Goal: Feedback & Contribution: Submit feedback/report problem

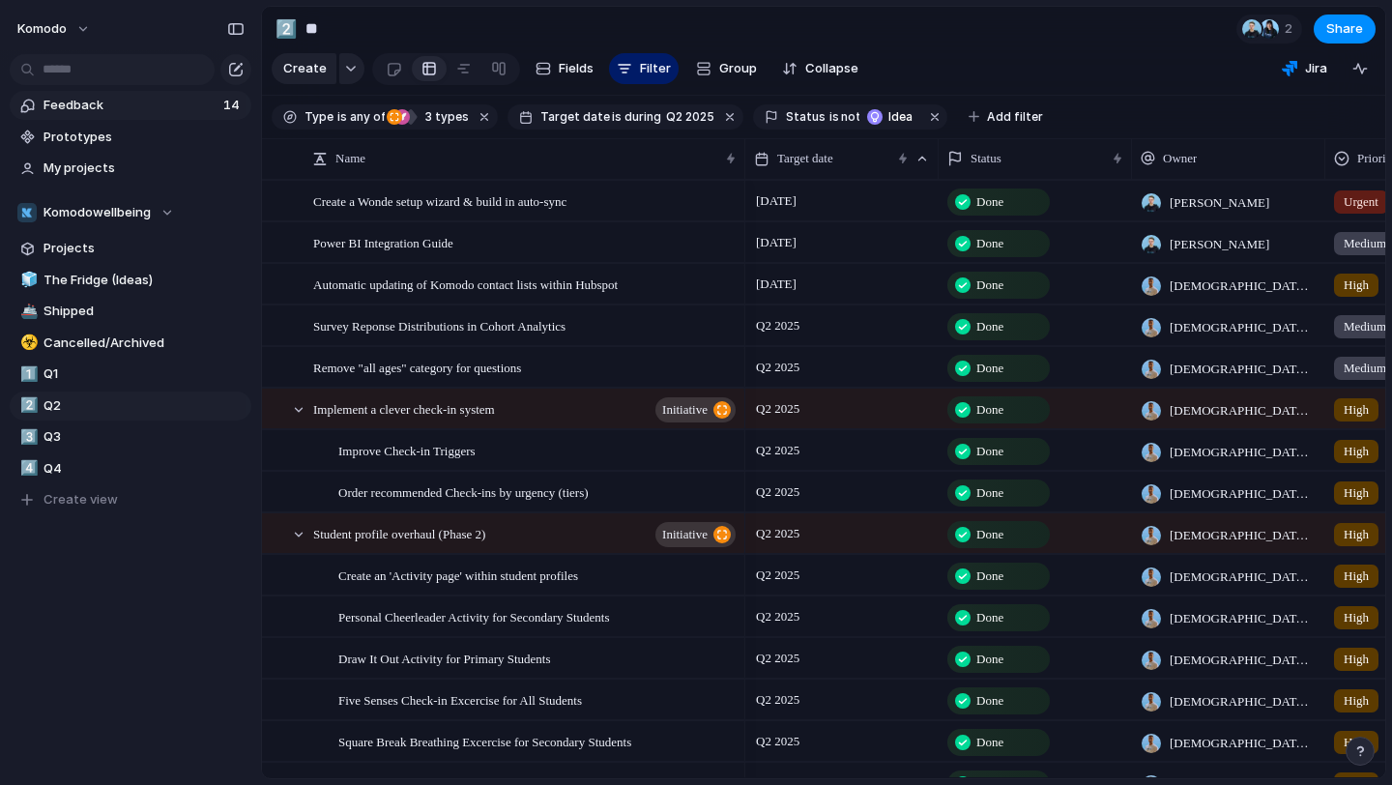
click at [130, 108] on span "Feedback" at bounding box center [131, 105] width 174 height 19
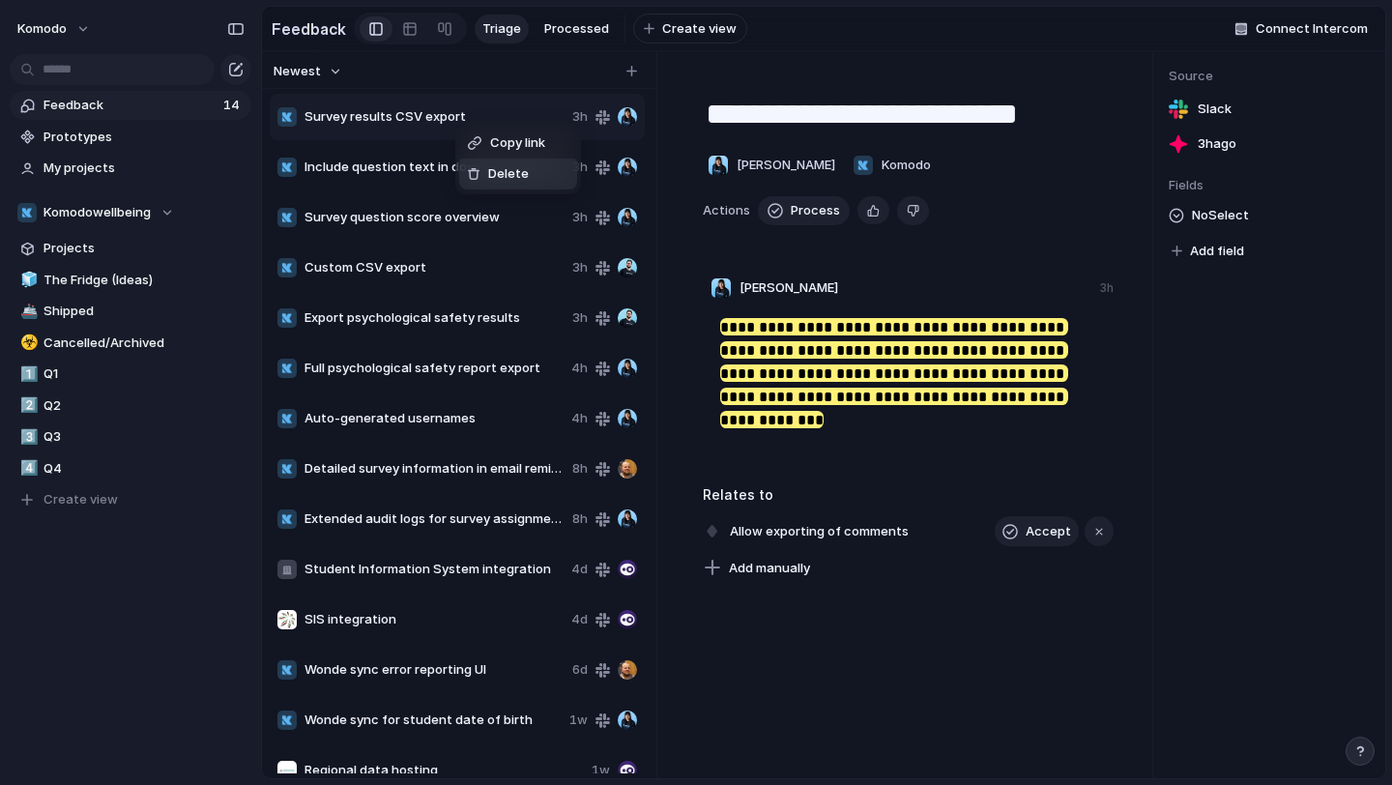
click at [530, 186] on li "Delete" at bounding box center [518, 174] width 118 height 31
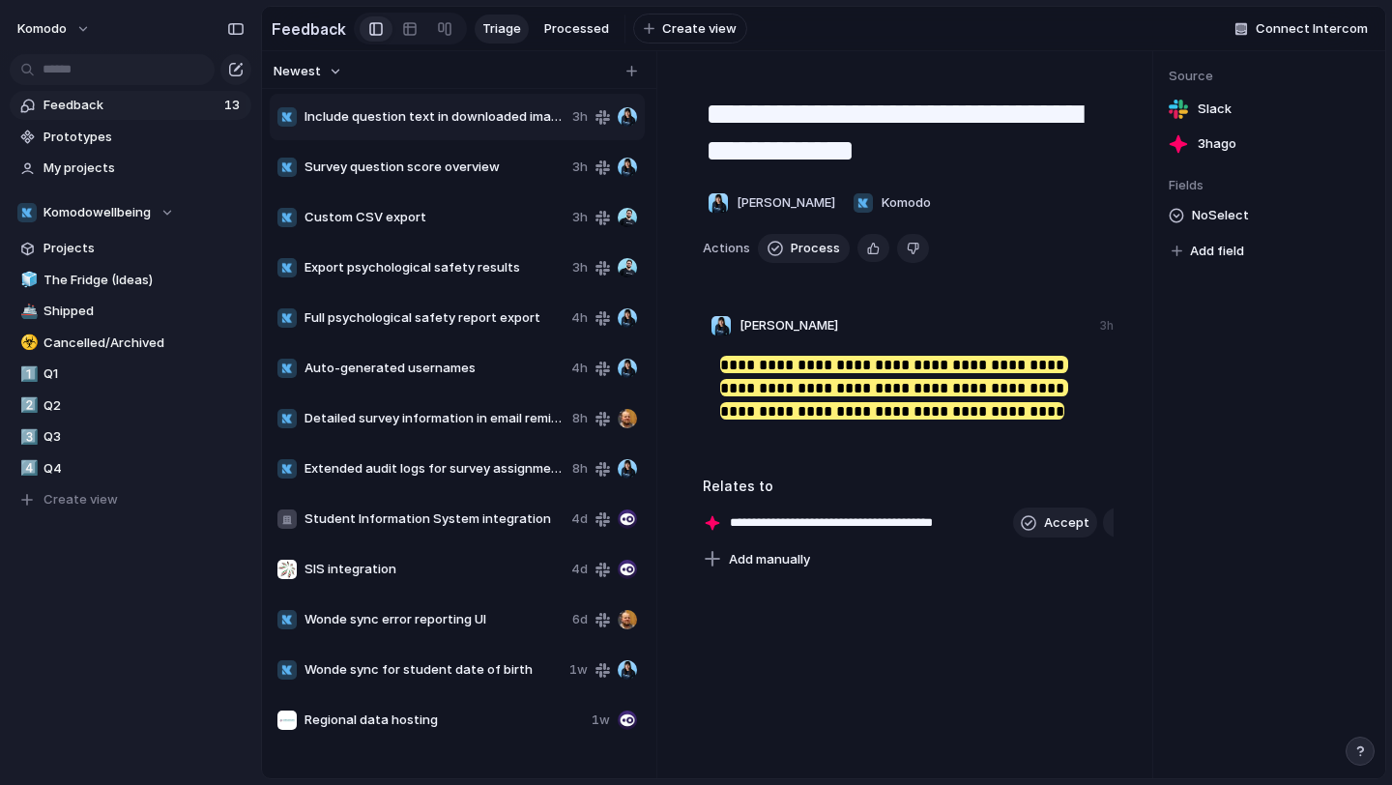
click at [485, 174] on span "Survey question score overview" at bounding box center [435, 167] width 260 height 19
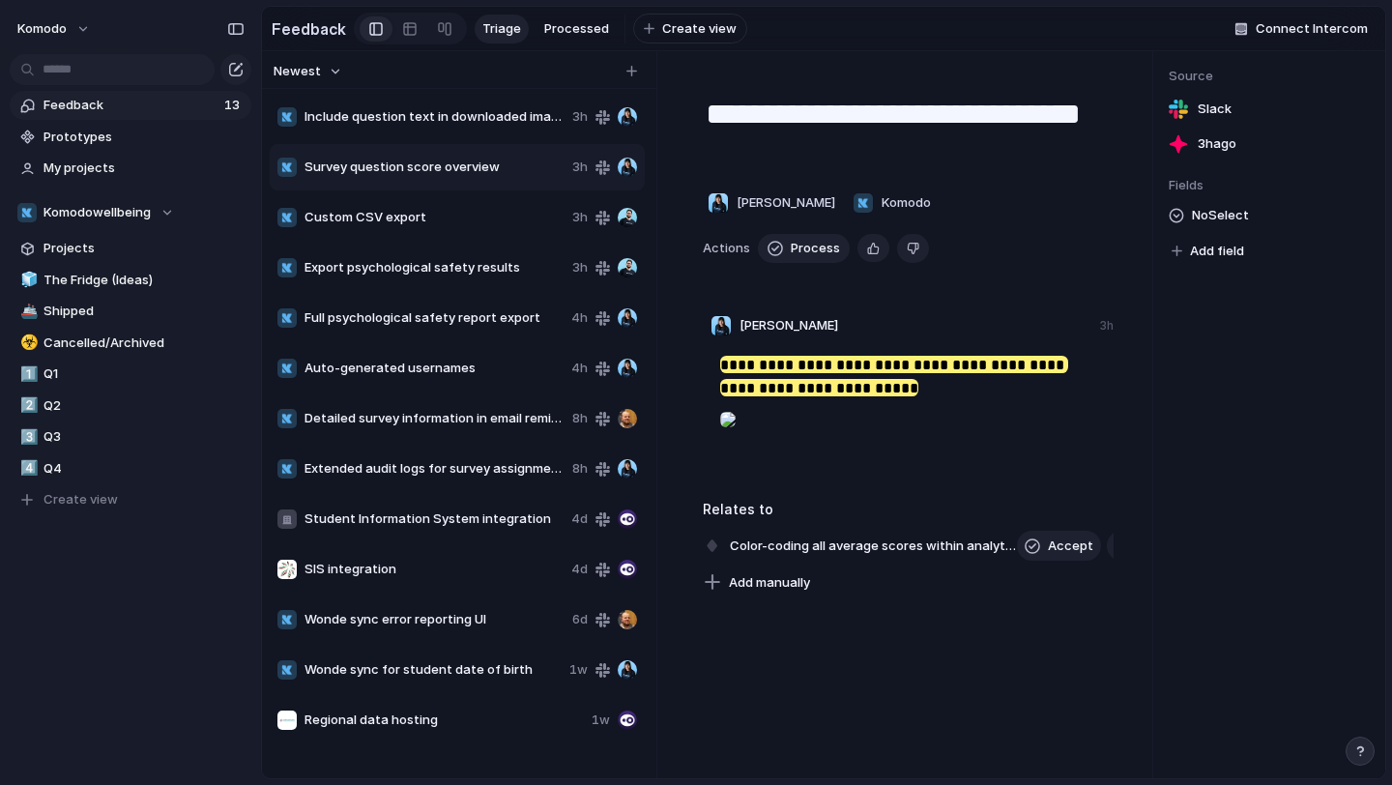
click at [476, 214] on span "Custom CSV export" at bounding box center [435, 217] width 260 height 19
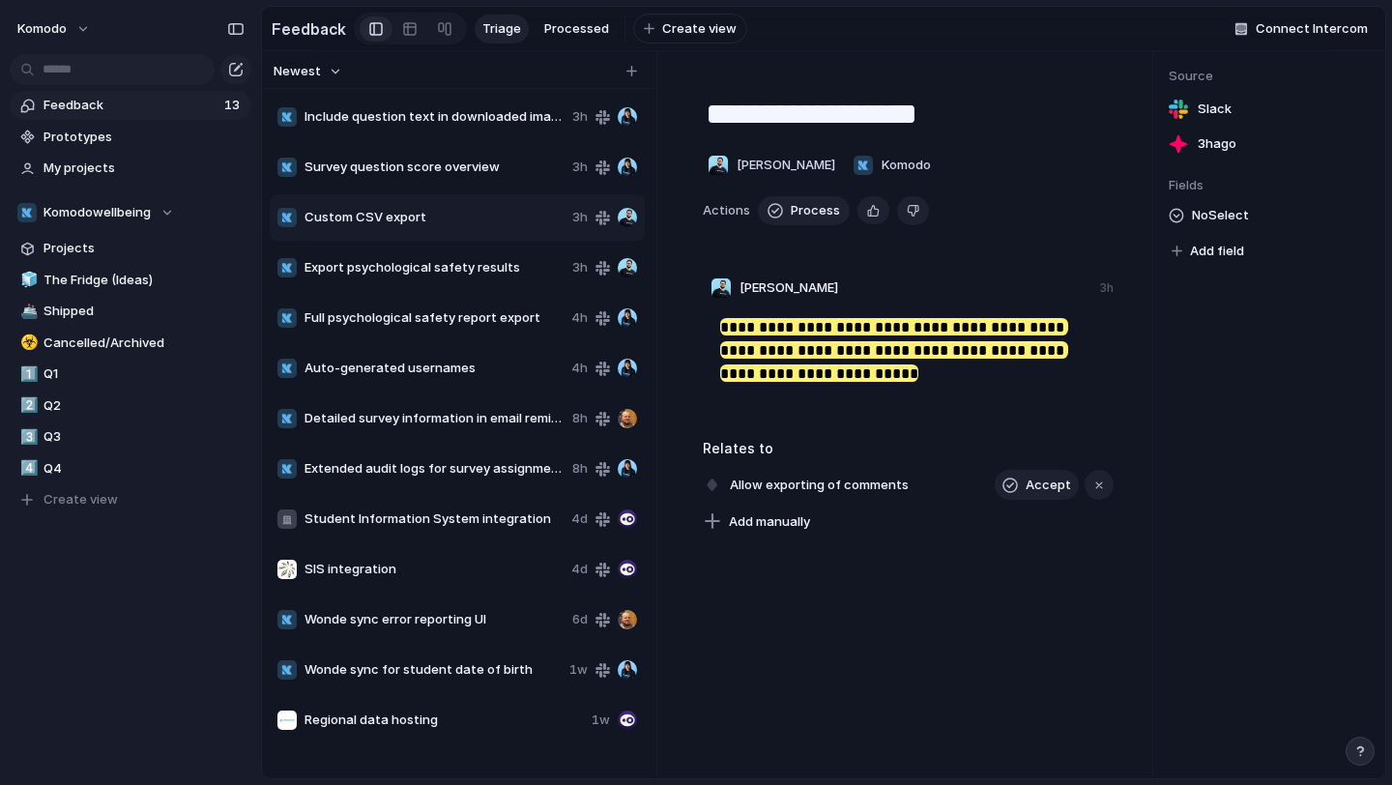
click at [475, 273] on span "Export psychological safety results" at bounding box center [435, 267] width 260 height 19
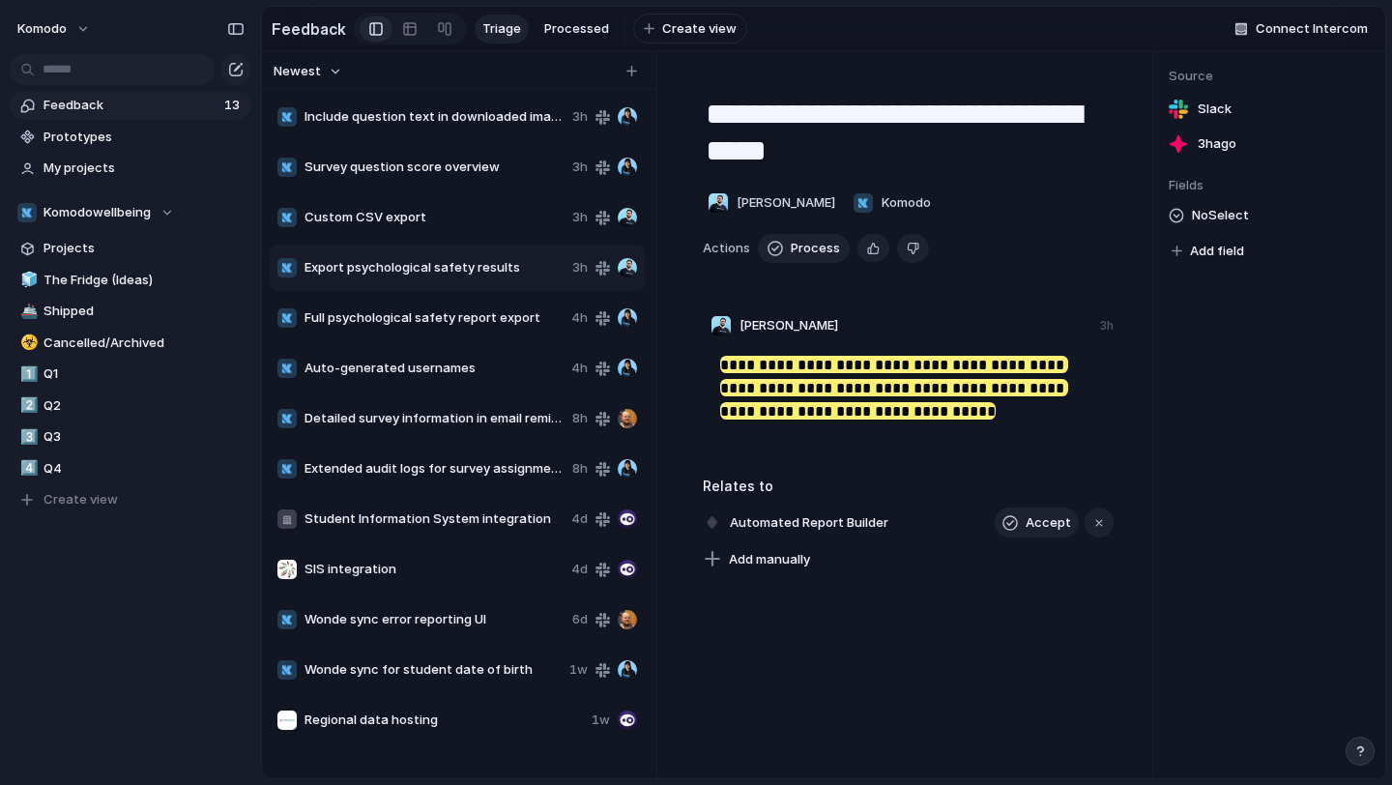
click at [474, 317] on span "Full psychological safety report export" at bounding box center [434, 317] width 259 height 19
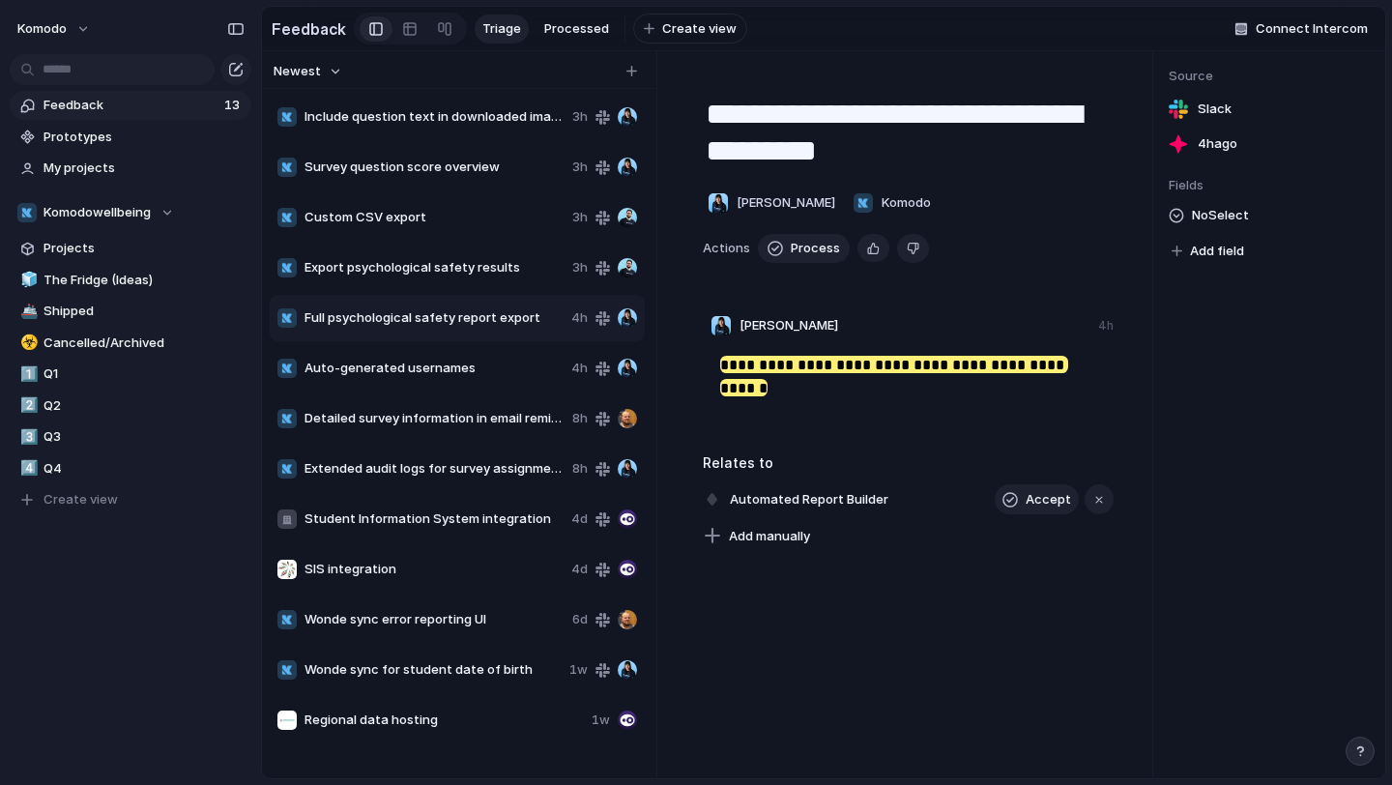
click at [475, 357] on div "Auto-generated usernames 4h" at bounding box center [457, 368] width 375 height 46
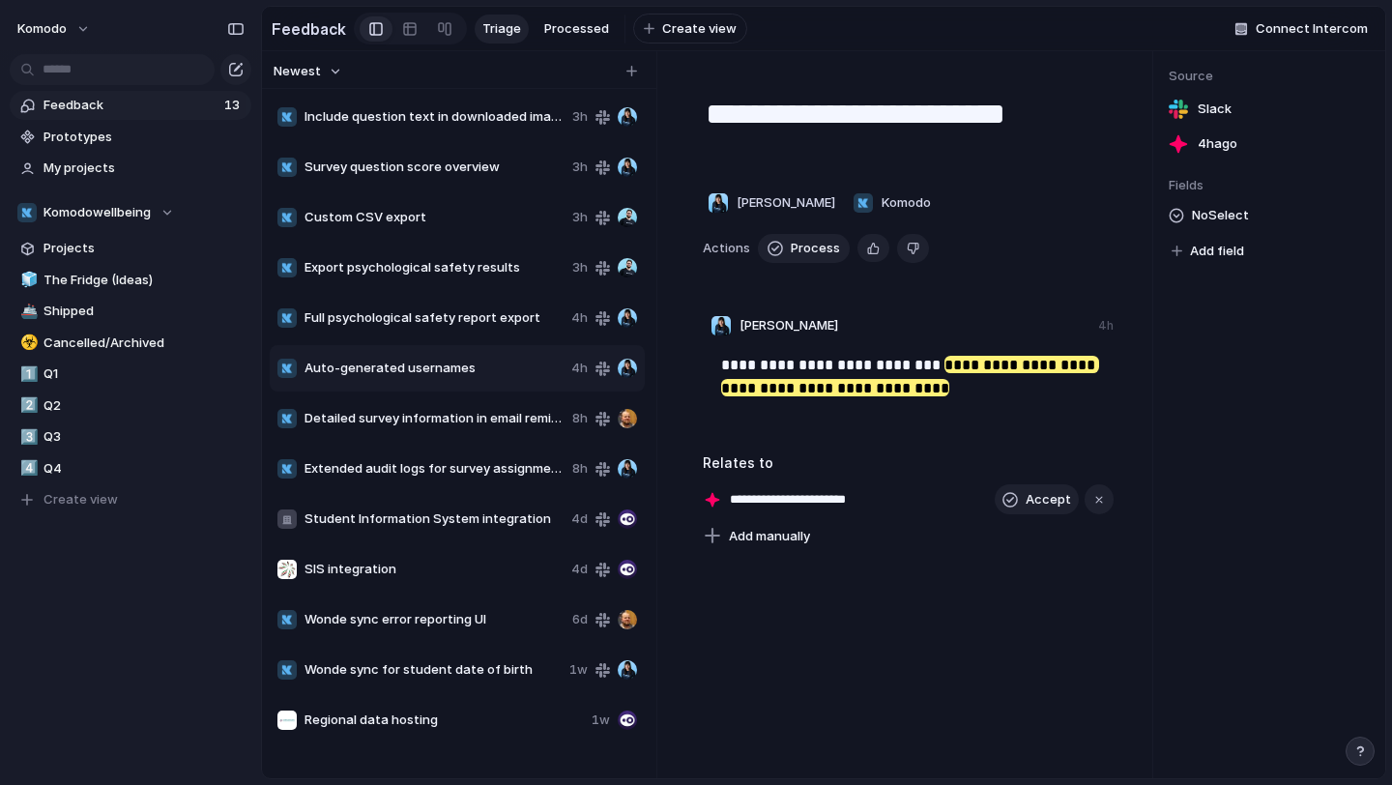
click at [488, 416] on span "Detailed survey information in email reminders" at bounding box center [435, 418] width 260 height 19
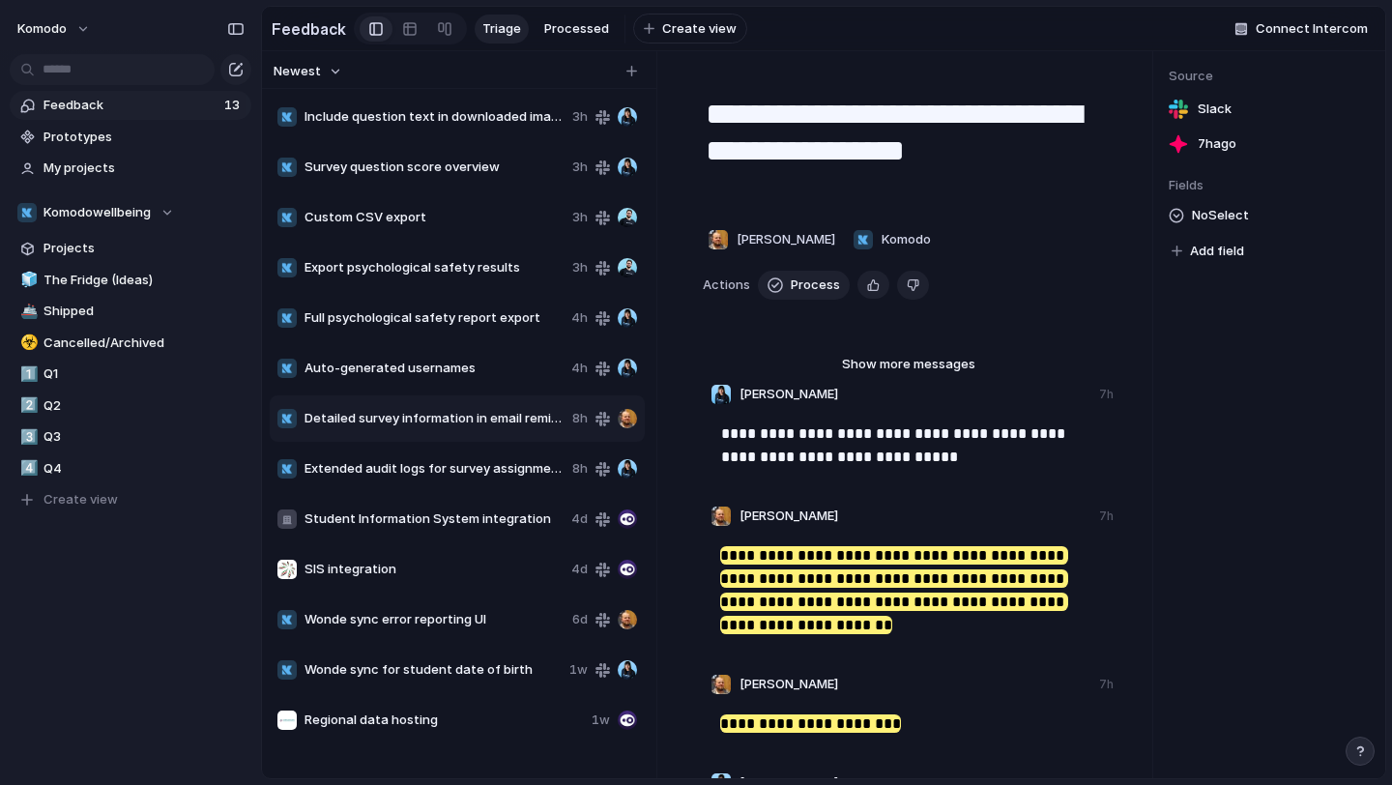
click at [481, 459] on span "Extended audit logs for survey assignments" at bounding box center [435, 468] width 260 height 19
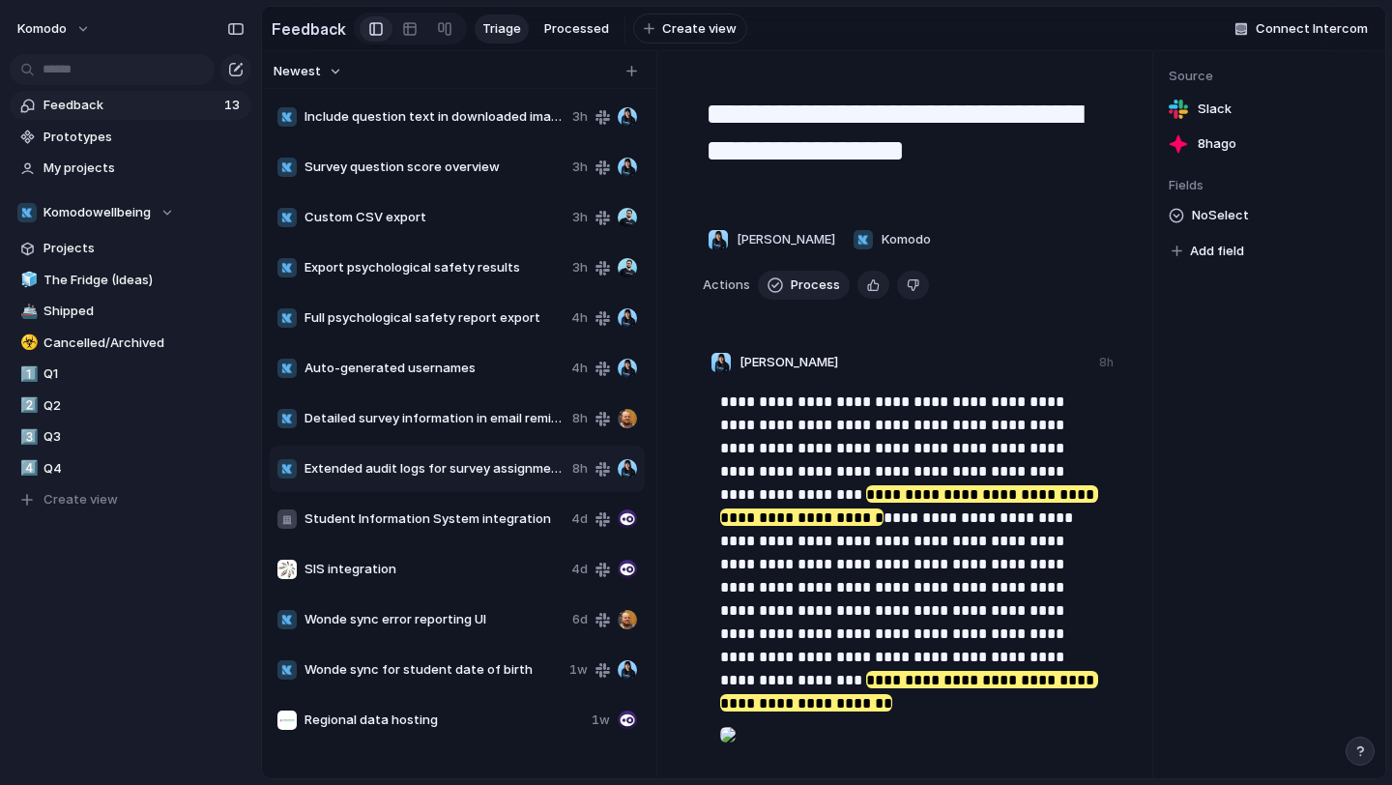
type textarea "**********"
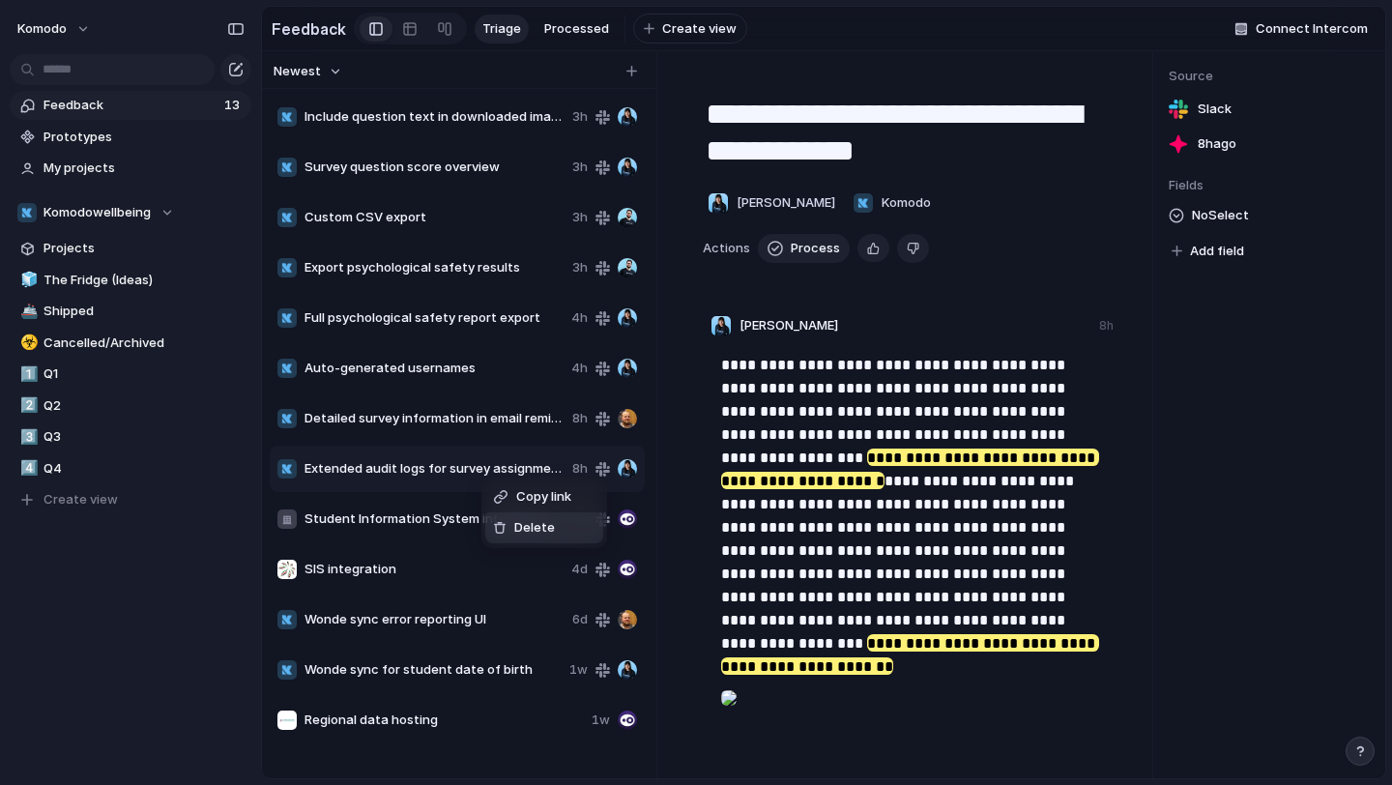
click at [551, 537] on span "Delete" at bounding box center [534, 527] width 41 height 19
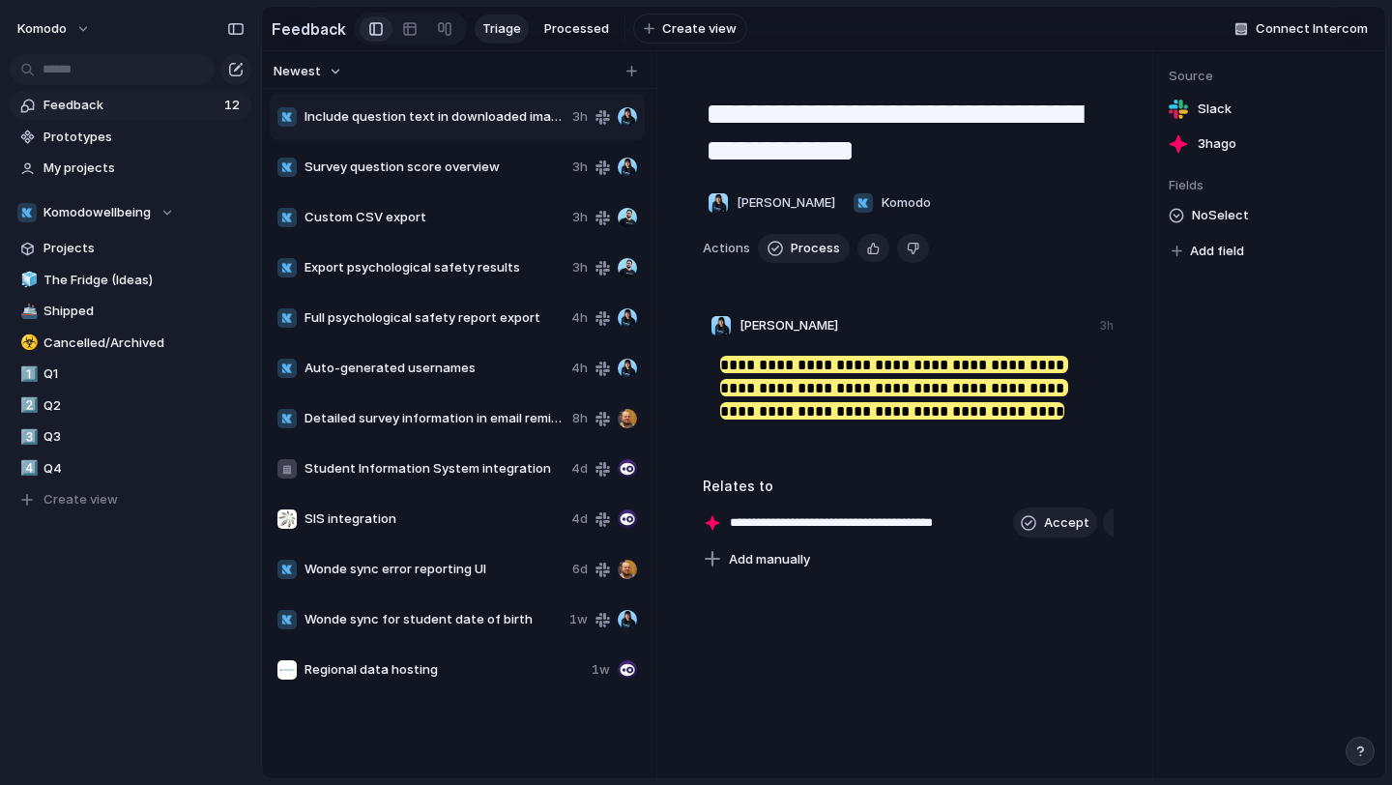
click at [450, 412] on span "Detailed survey information in email reminders" at bounding box center [435, 418] width 260 height 19
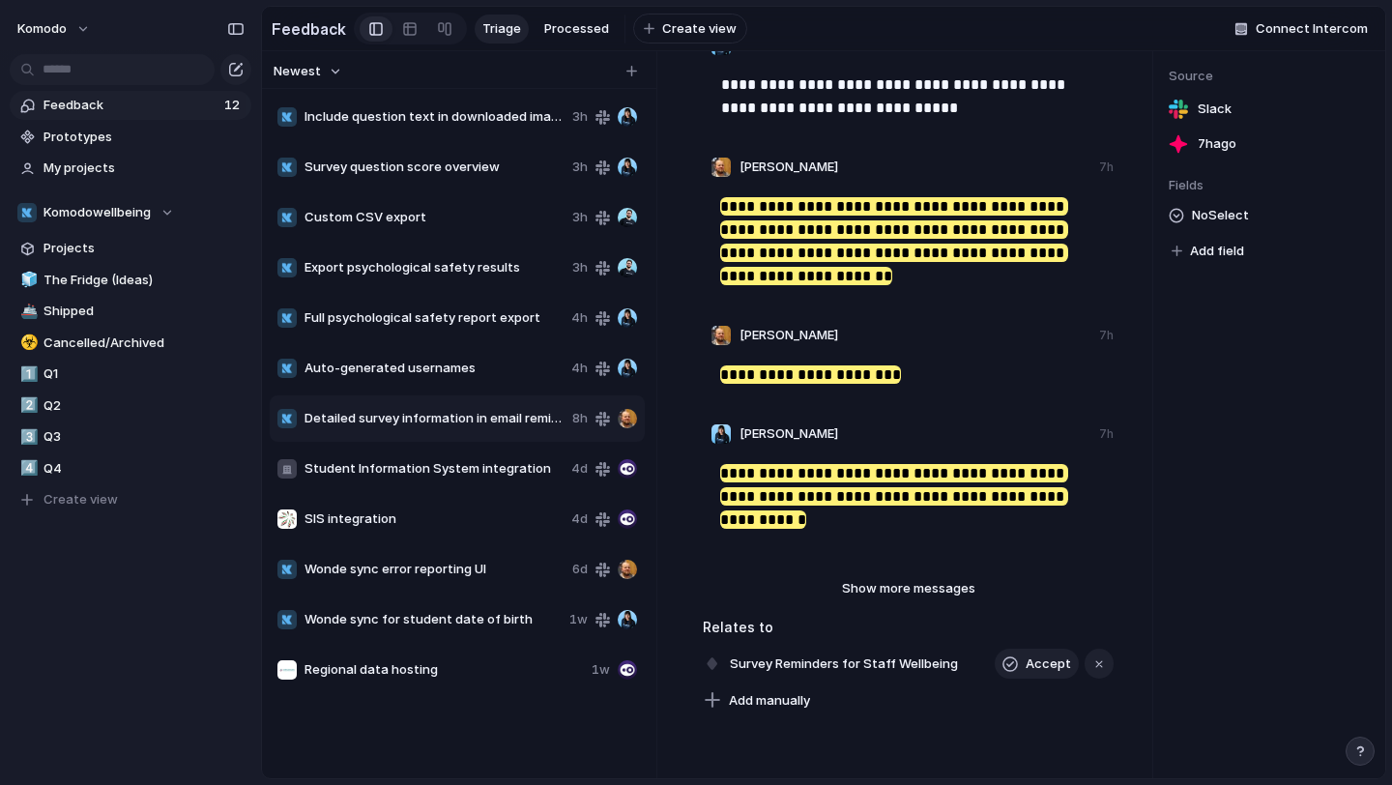
scroll to position [513, 0]
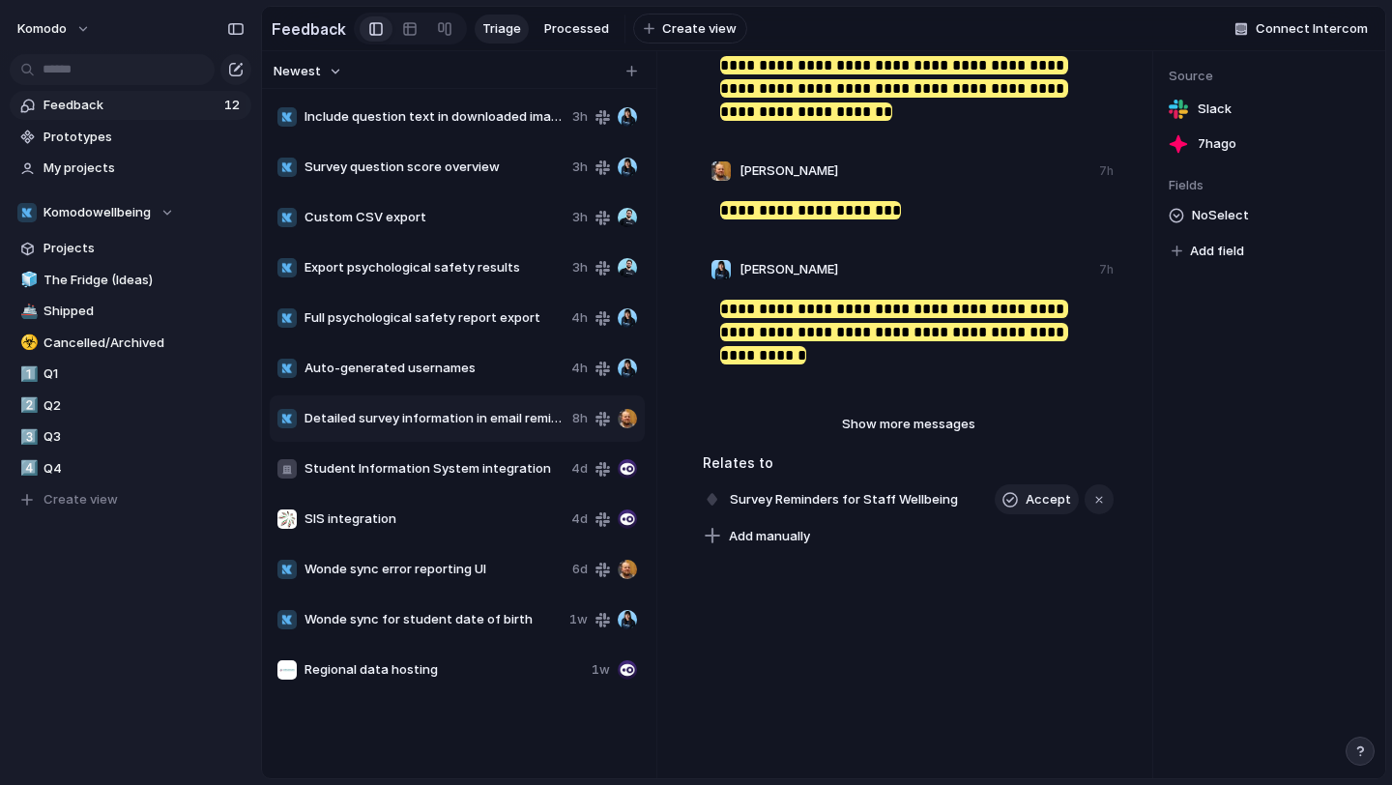
click at [454, 370] on span "Auto-generated usernames" at bounding box center [434, 368] width 259 height 19
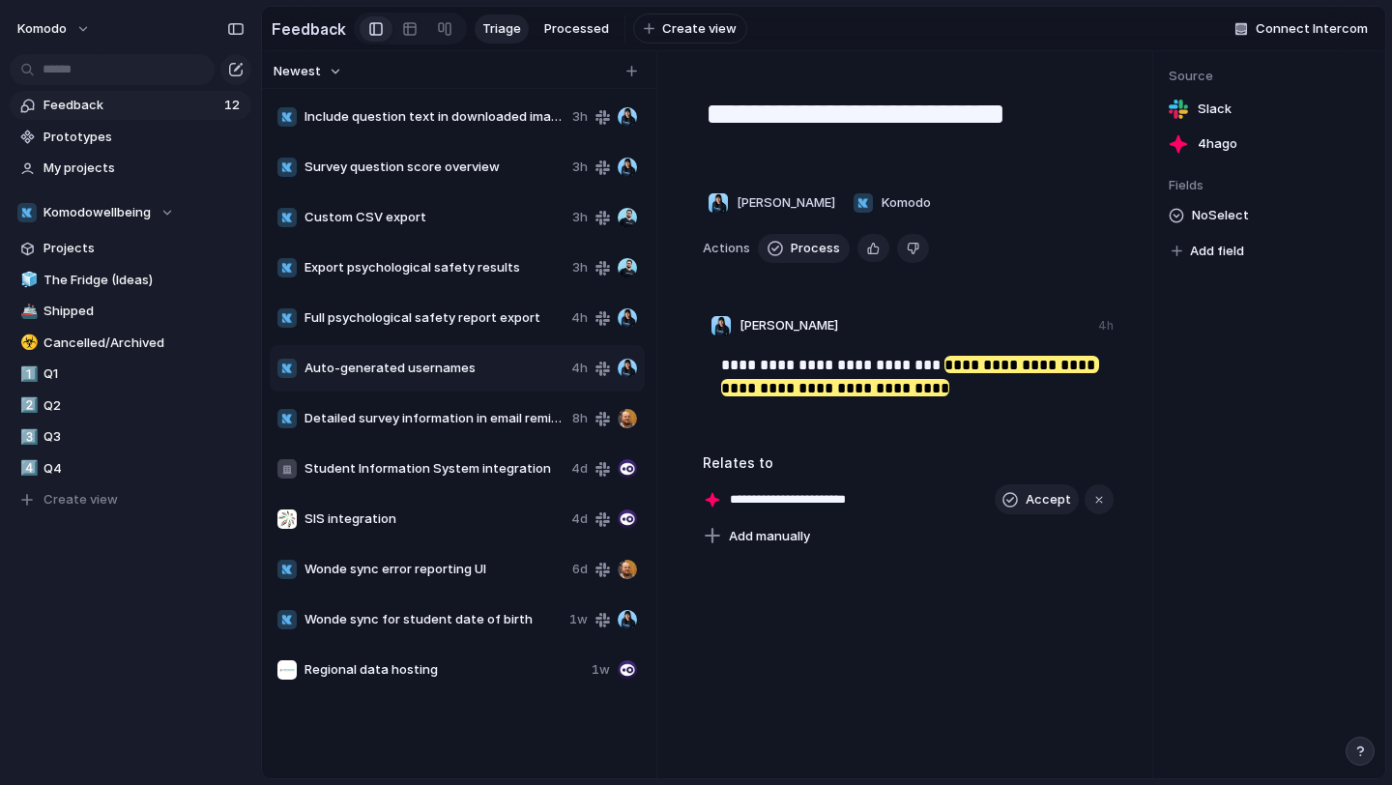
click at [488, 316] on span "Full psychological safety report export" at bounding box center [434, 317] width 259 height 19
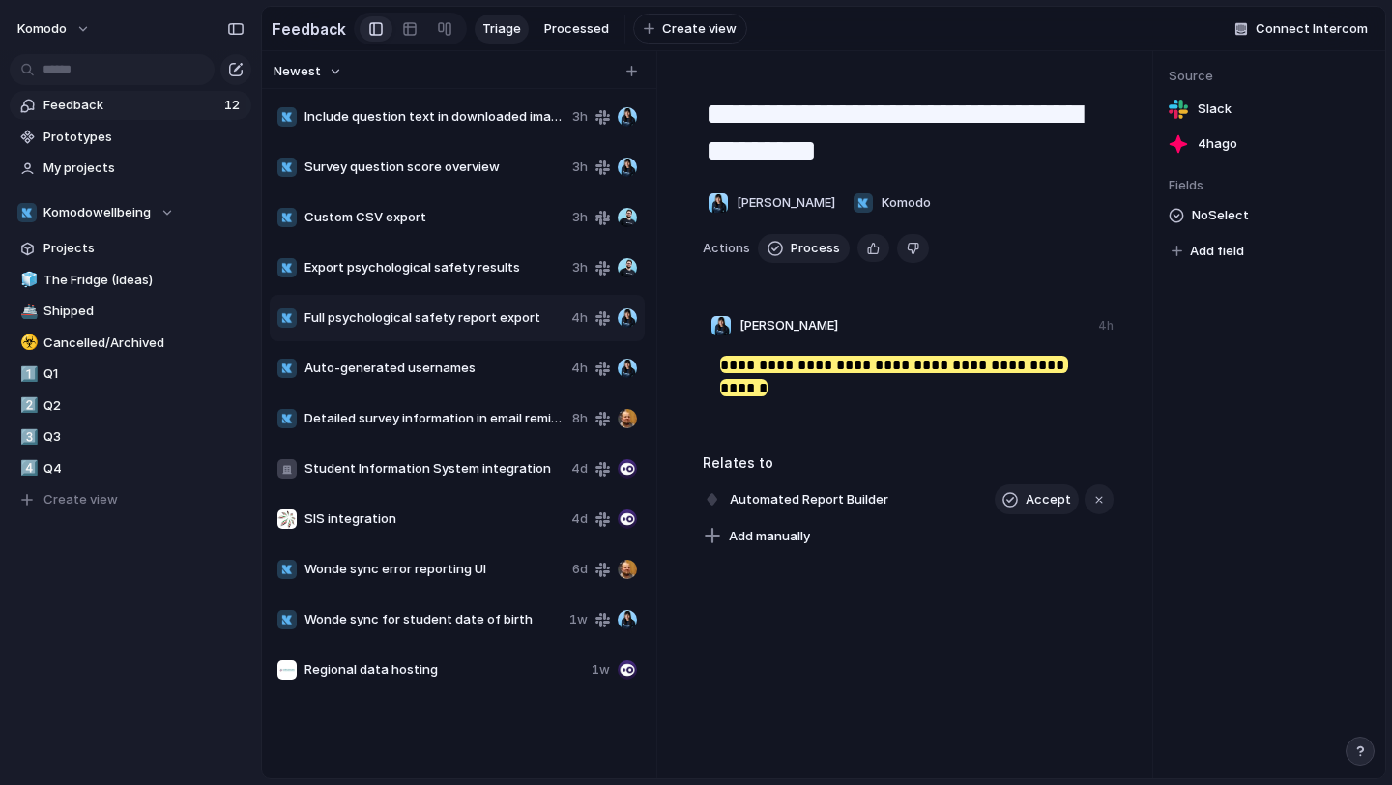
click at [475, 276] on span "Export psychological safety results" at bounding box center [435, 267] width 260 height 19
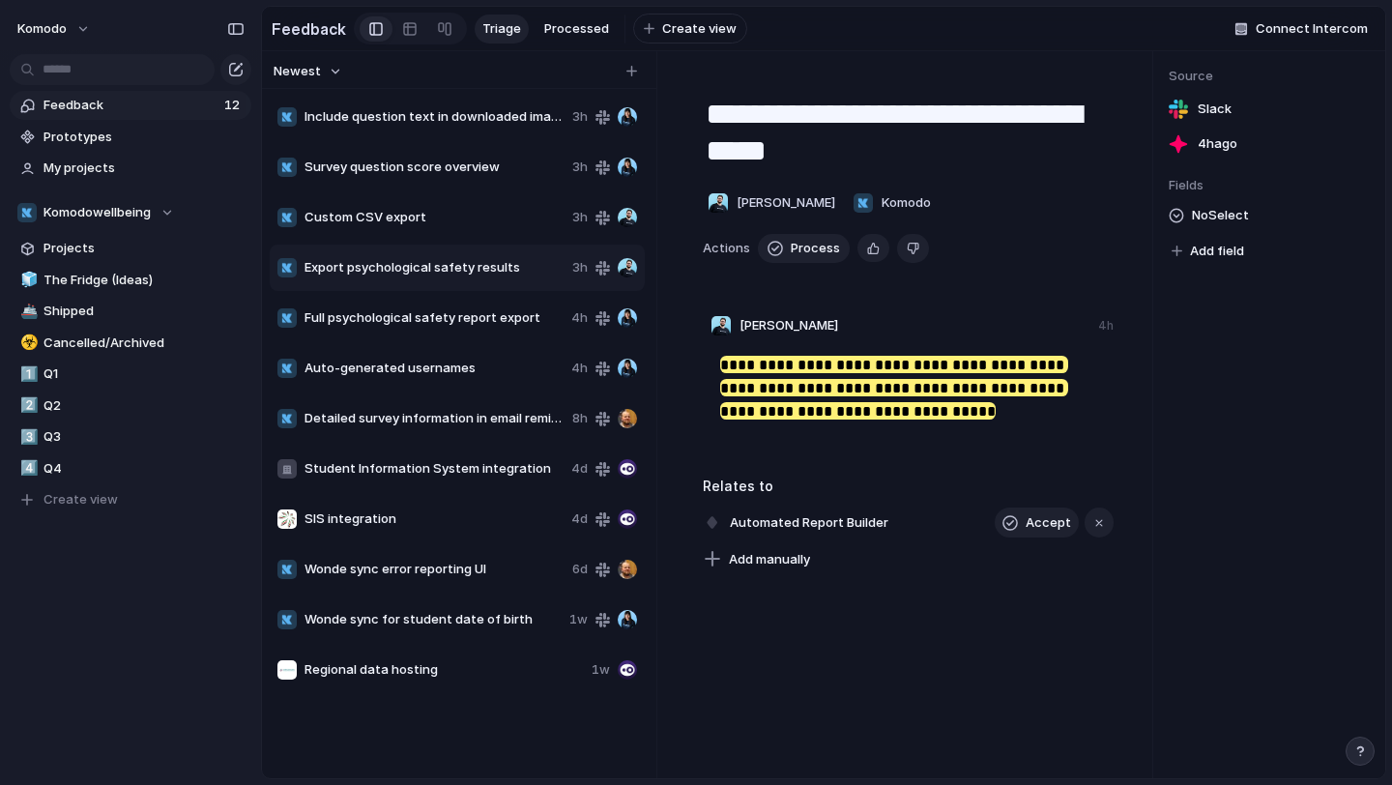
click at [453, 235] on div "Custom CSV export 3h" at bounding box center [457, 217] width 375 height 46
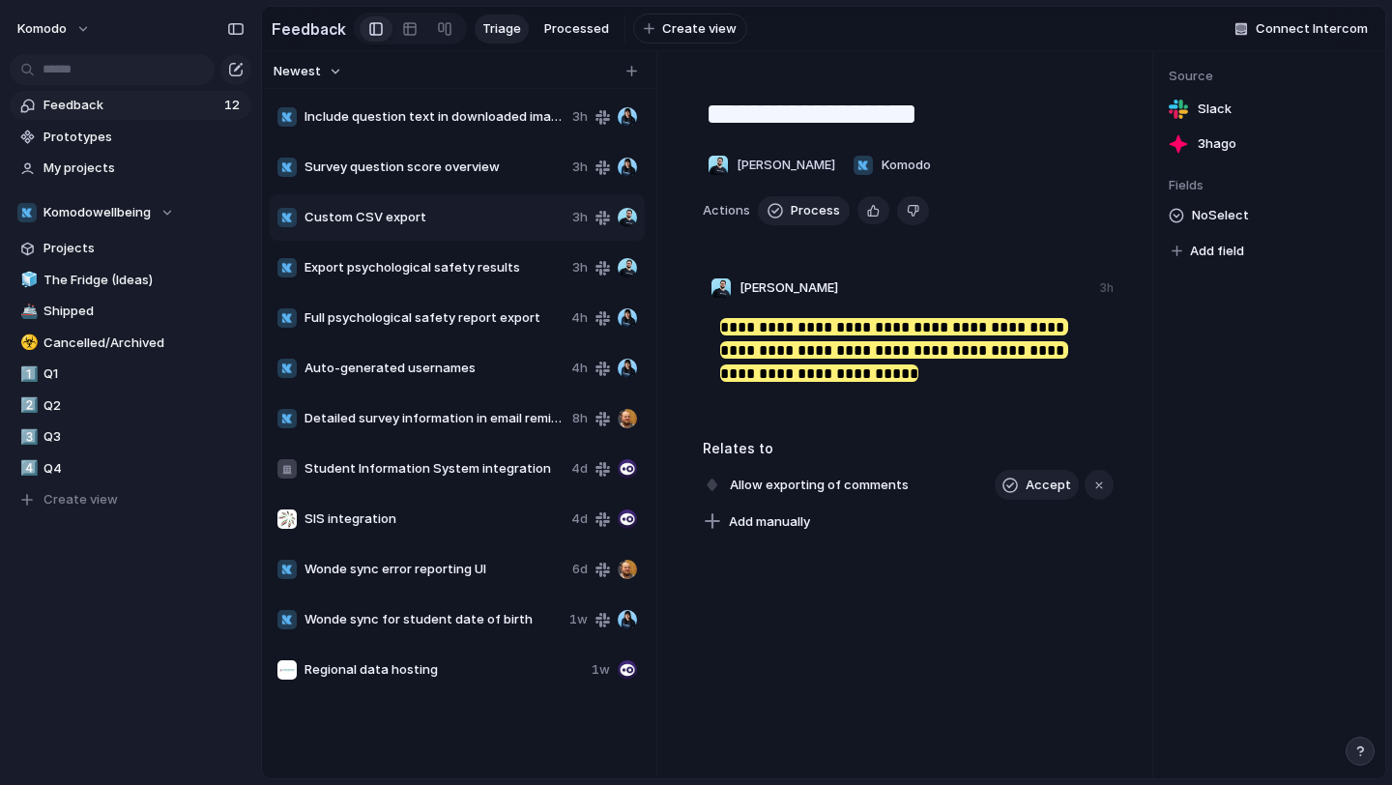
click at [435, 172] on span "Survey question score overview" at bounding box center [435, 167] width 260 height 19
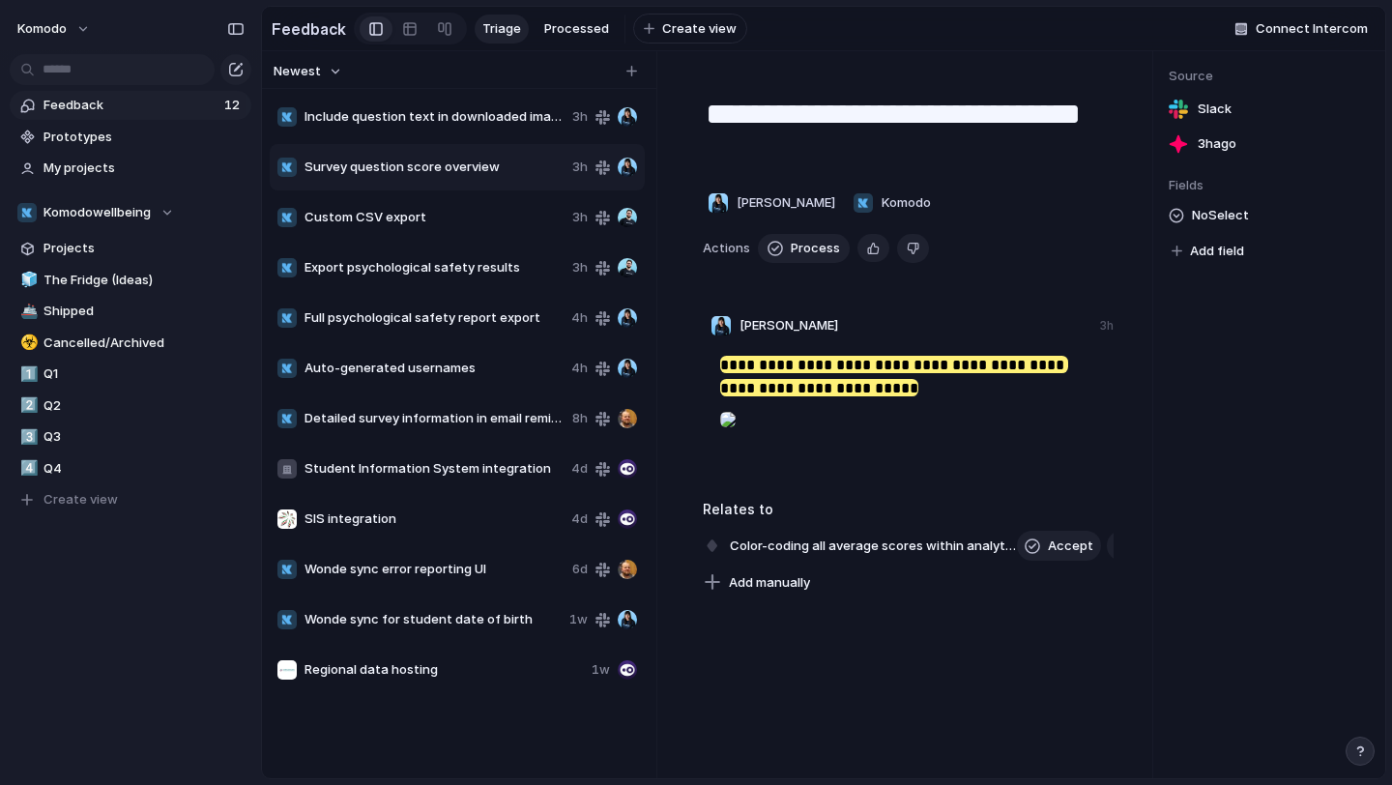
click at [432, 122] on span "Include question text in downloaded images" at bounding box center [435, 116] width 260 height 19
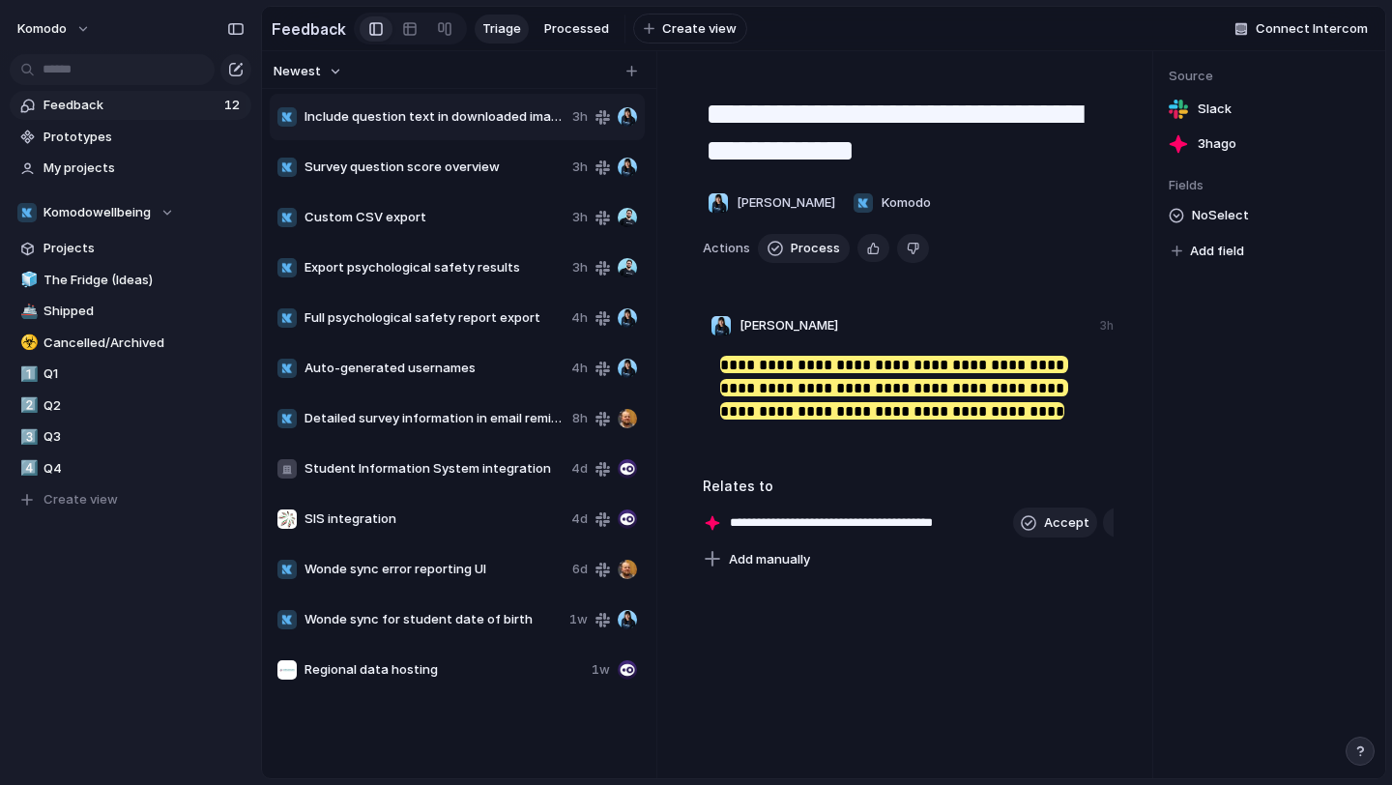
click at [433, 159] on span "Survey question score overview" at bounding box center [435, 167] width 260 height 19
type textarea "**********"
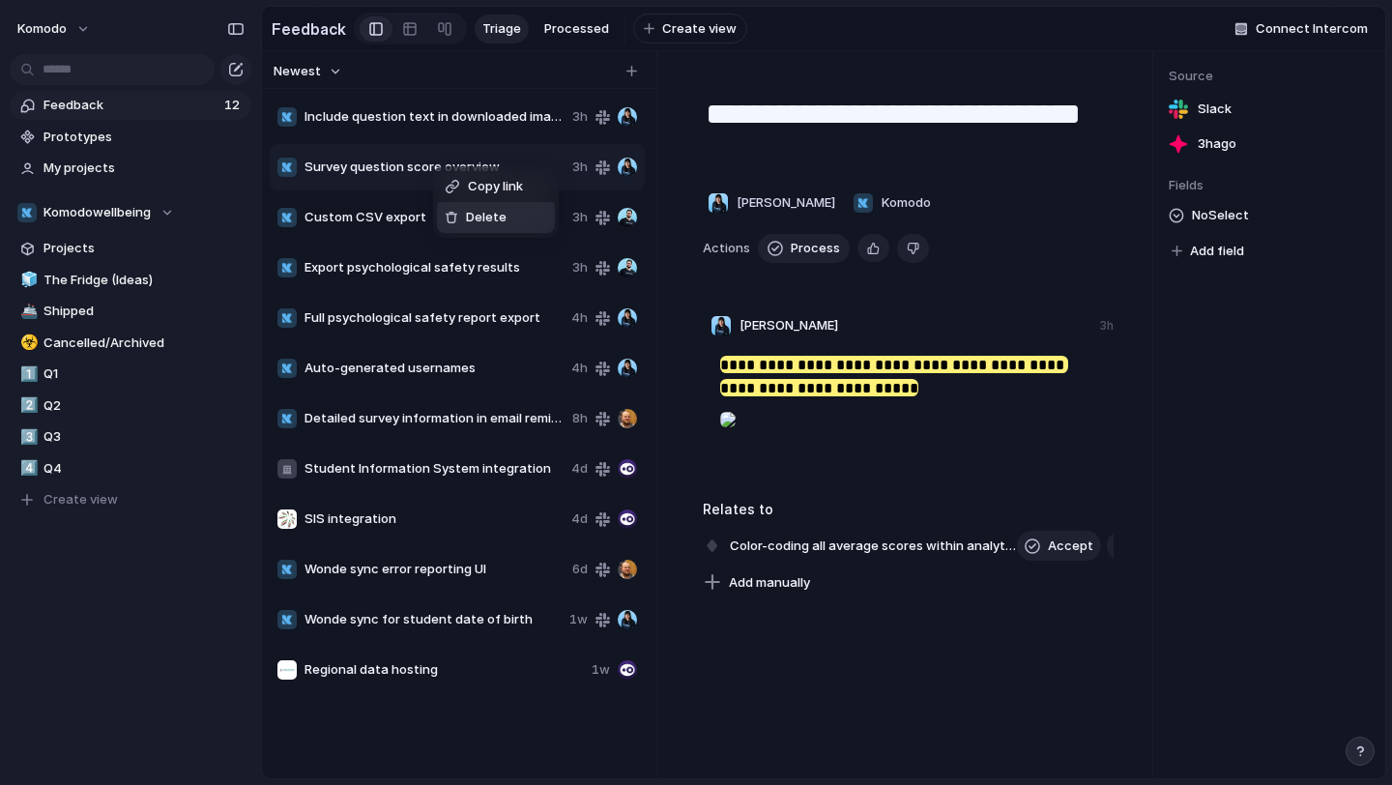
click at [485, 216] on span "Delete" at bounding box center [486, 217] width 41 height 19
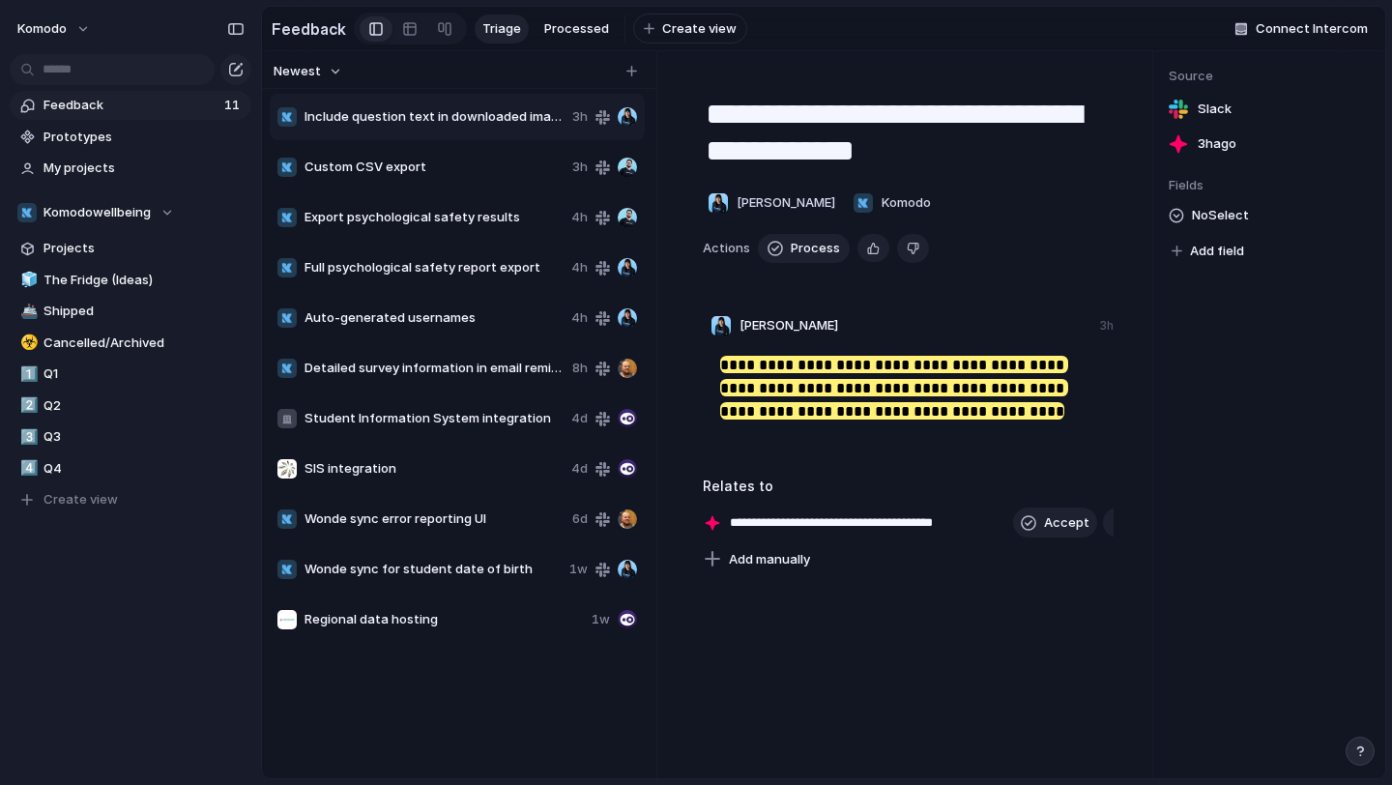
click at [417, 167] on span "Custom CSV export" at bounding box center [435, 167] width 260 height 19
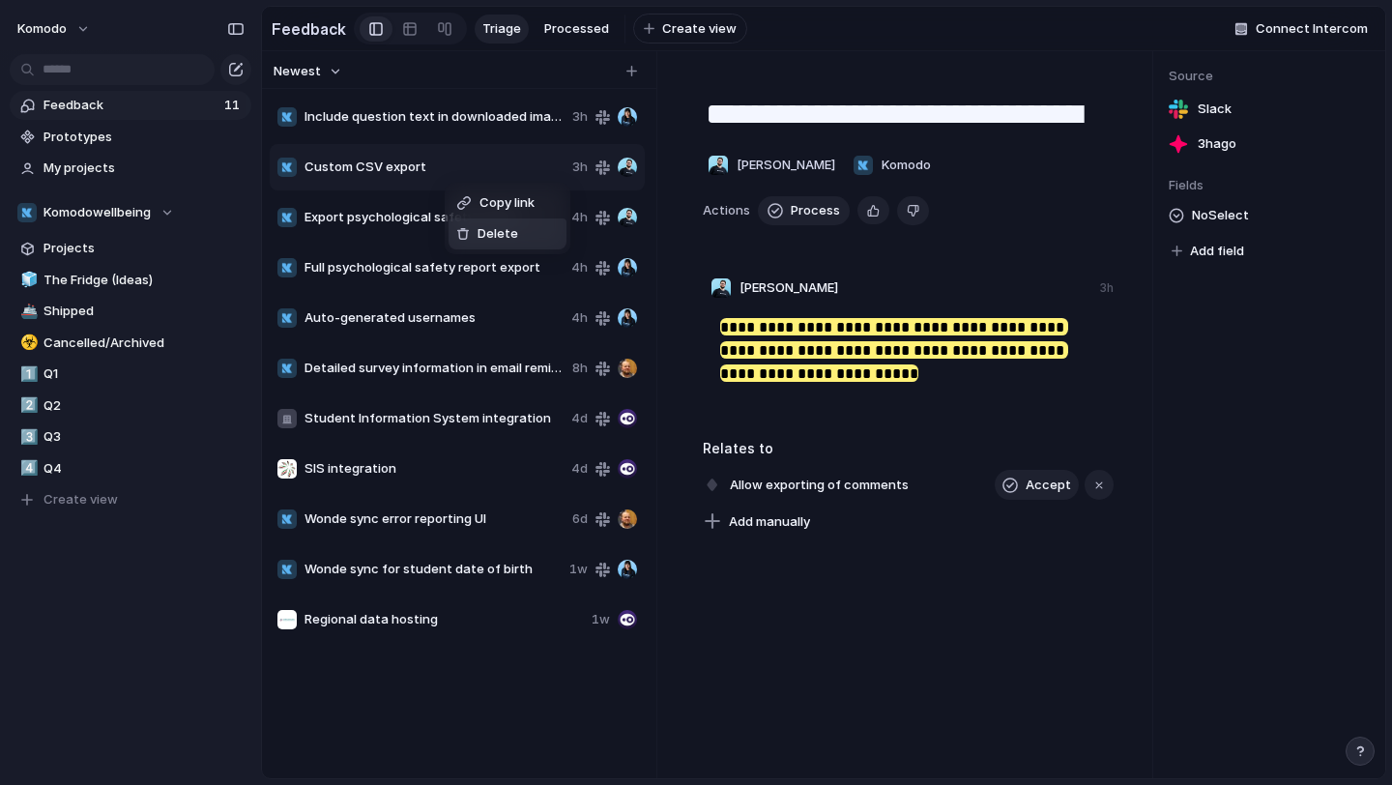
click at [499, 236] on span "Delete" at bounding box center [498, 233] width 41 height 19
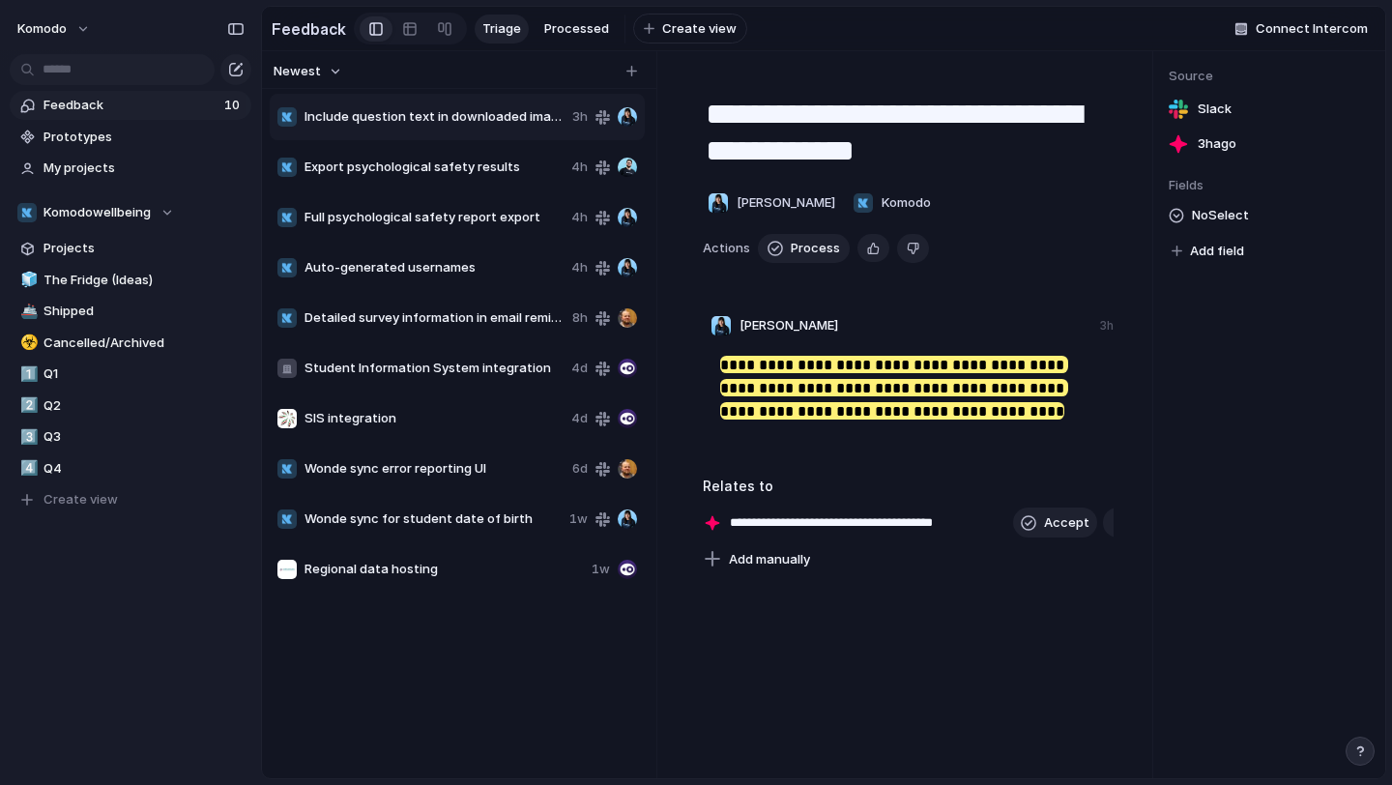
click at [451, 172] on span "Export psychological safety results" at bounding box center [434, 167] width 259 height 19
click at [480, 218] on span "Full psychological safety report export" at bounding box center [434, 217] width 259 height 19
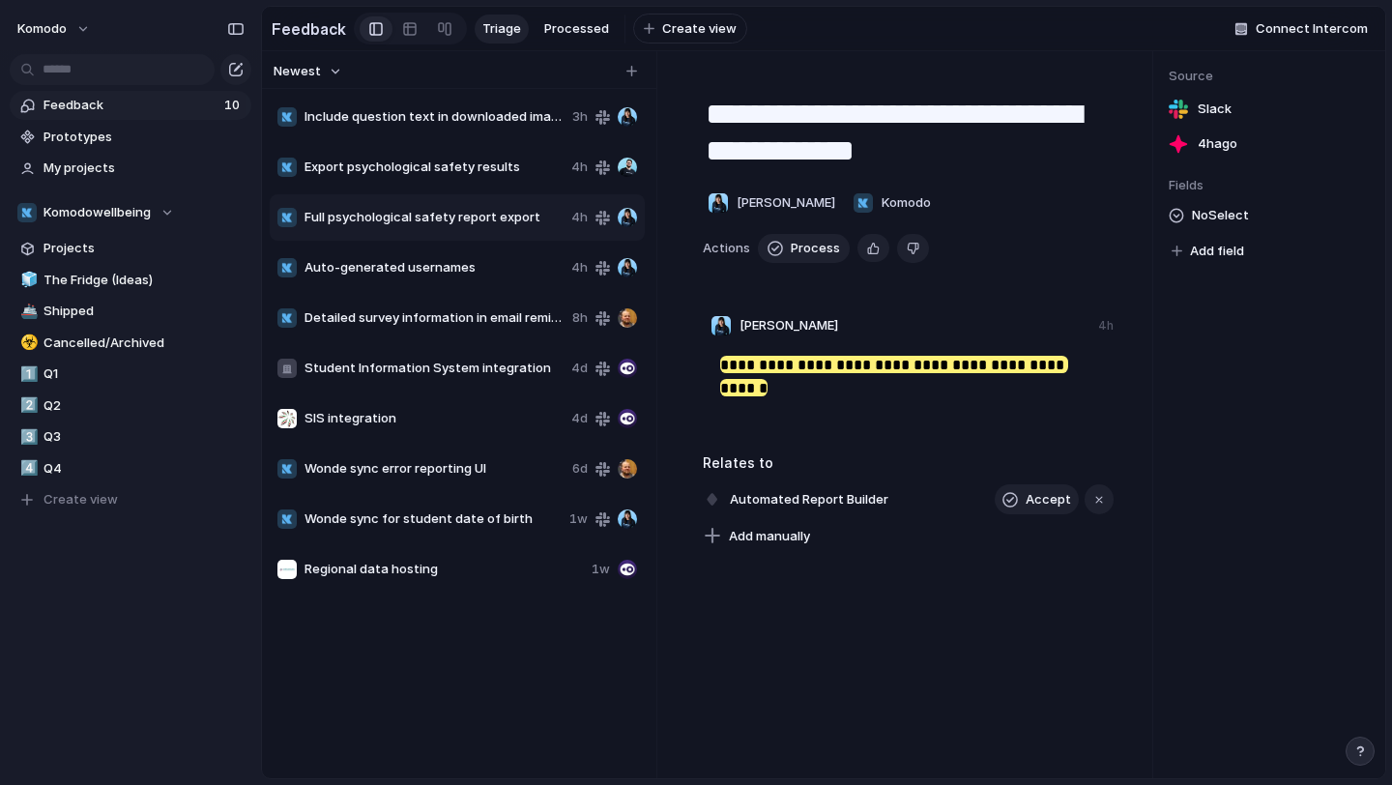
click at [455, 170] on span "Export psychological safety results" at bounding box center [434, 167] width 259 height 19
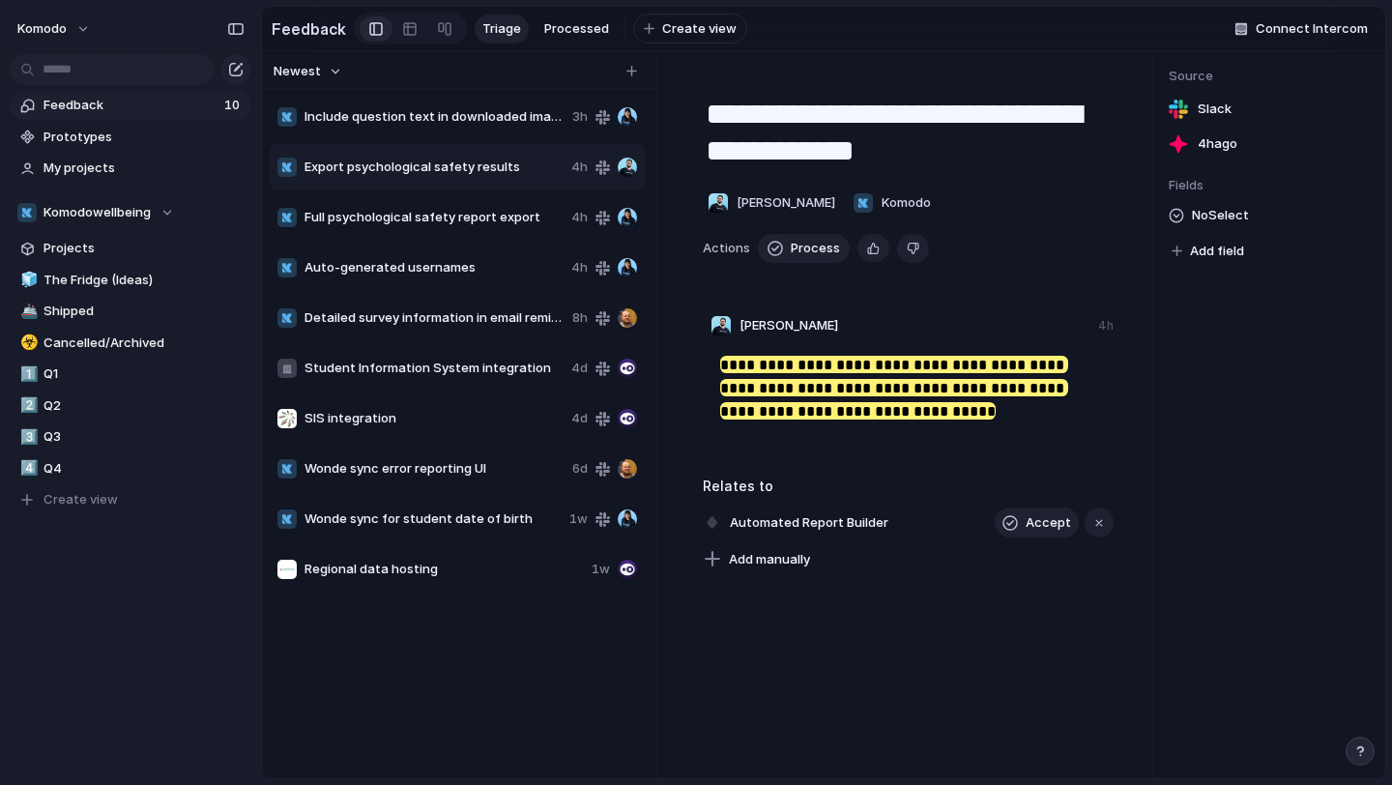
click at [485, 216] on span "Full psychological safety report export" at bounding box center [434, 217] width 259 height 19
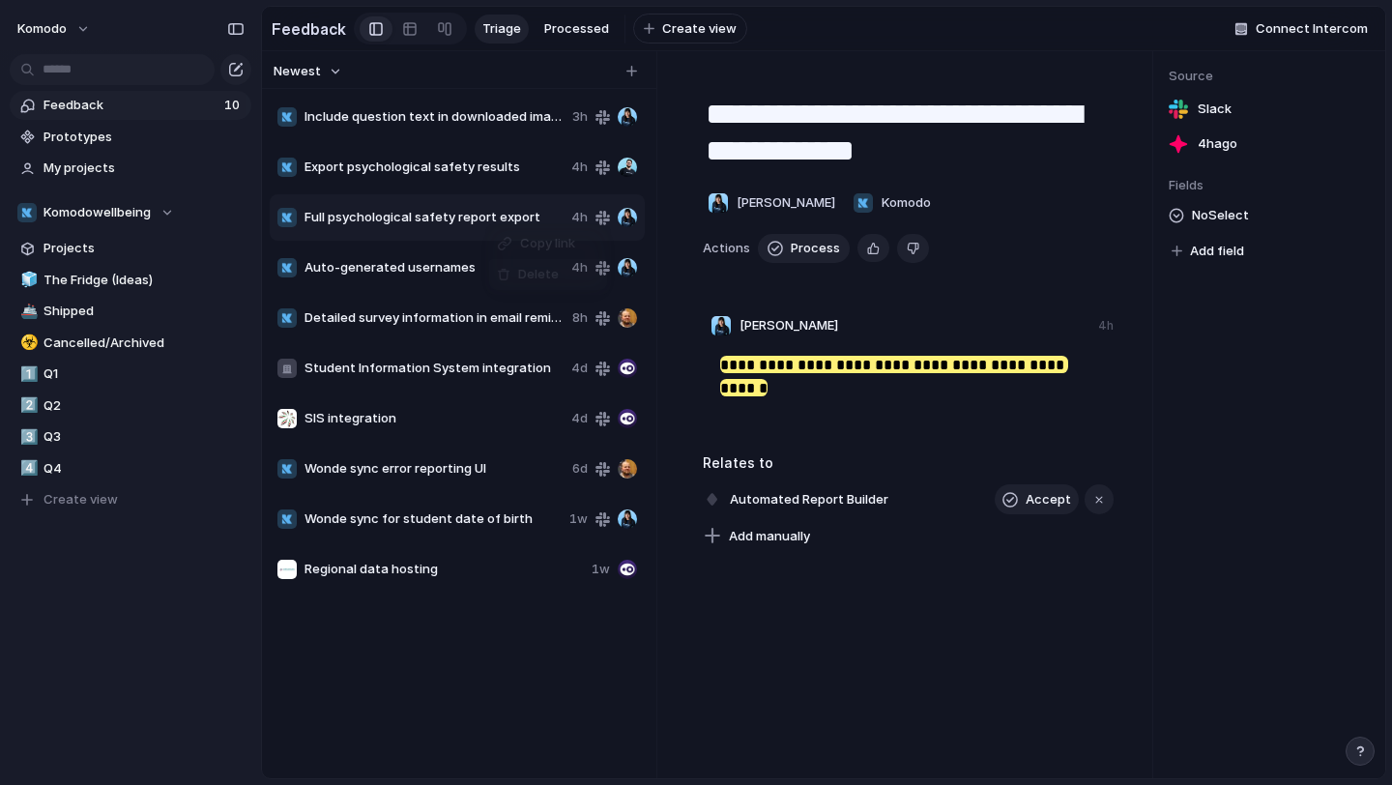
click at [535, 278] on span "Delete" at bounding box center [538, 274] width 41 height 19
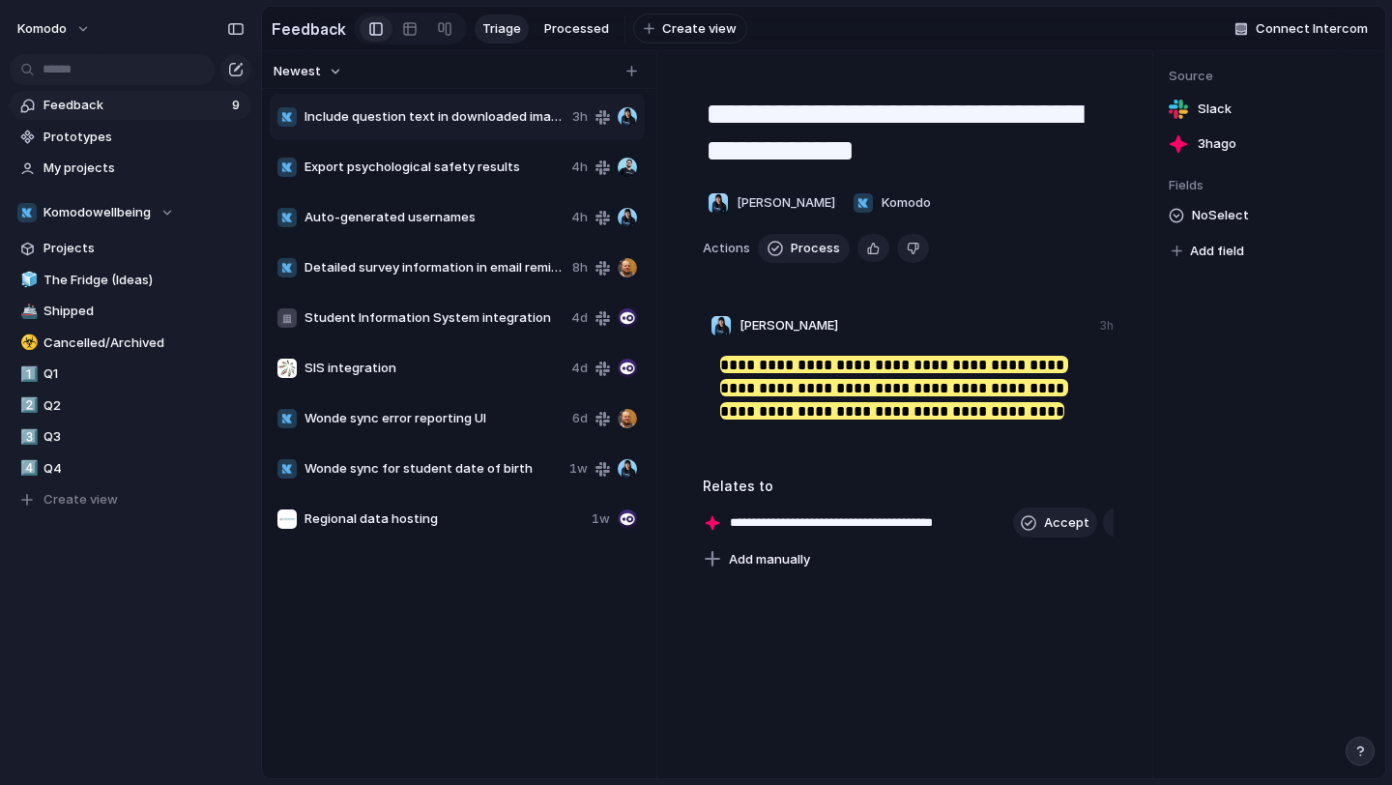
click at [470, 212] on span "Auto-generated usernames" at bounding box center [434, 217] width 259 height 19
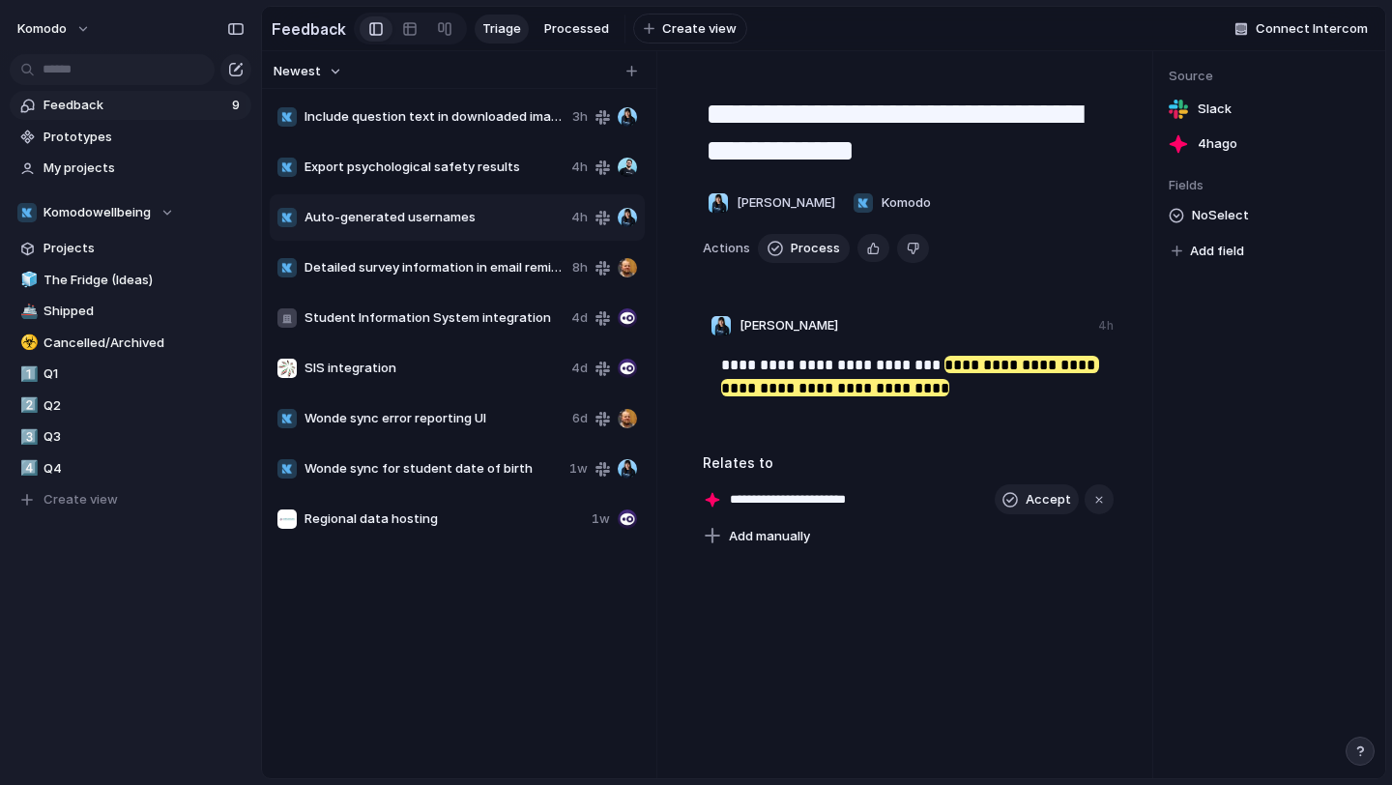
click at [505, 271] on span "Detailed survey information in email reminders" at bounding box center [435, 267] width 260 height 19
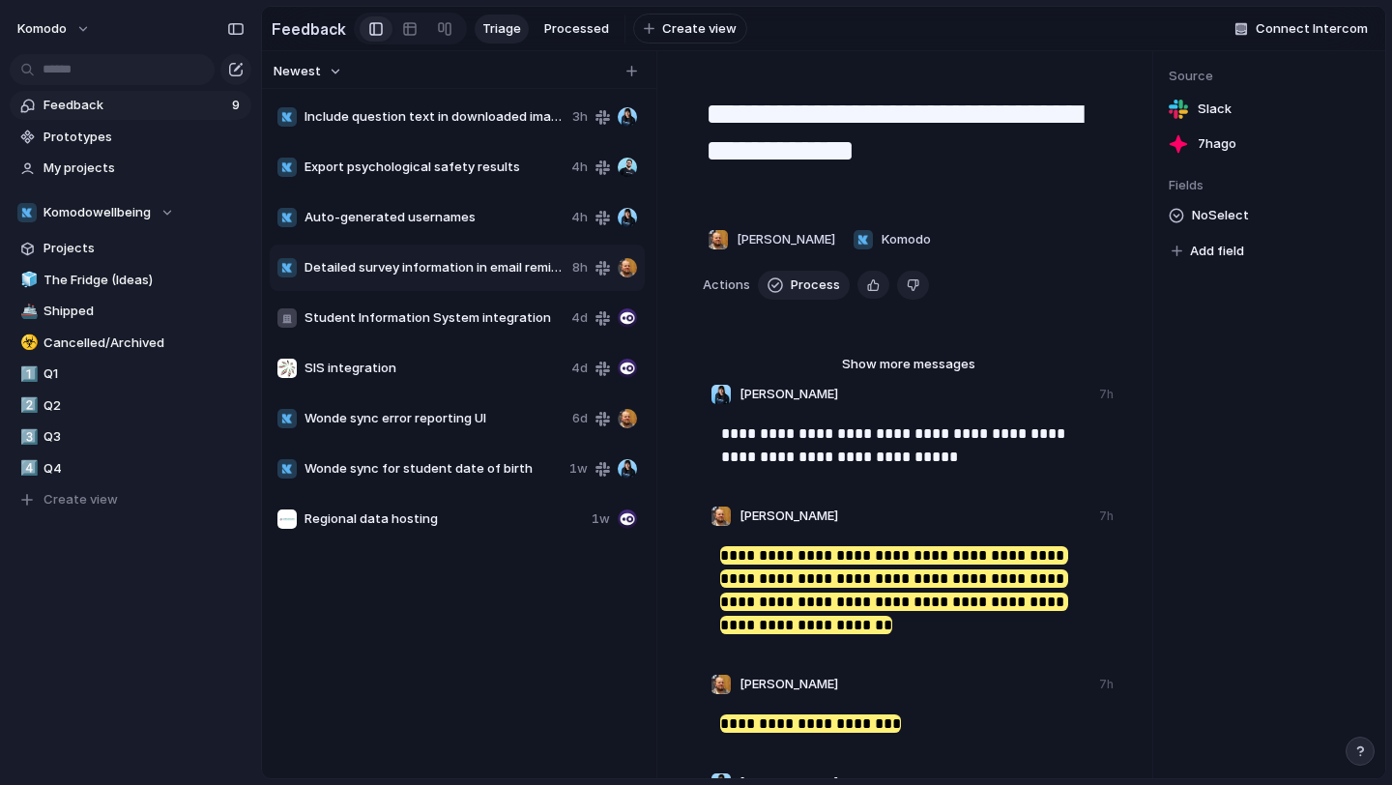
click at [531, 329] on div "Student Information System integration 4d" at bounding box center [457, 318] width 375 height 46
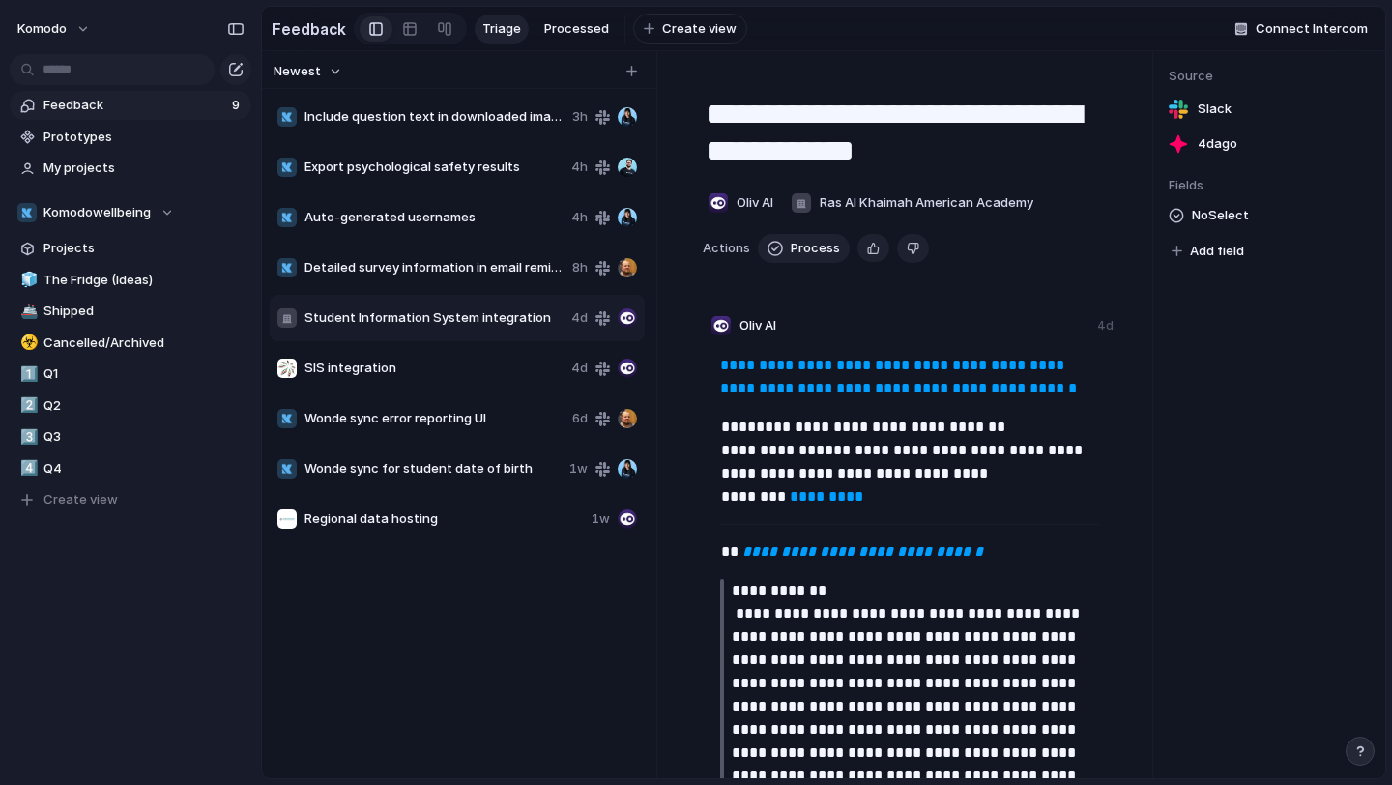
click at [503, 377] on span "SIS integration" at bounding box center [434, 368] width 259 height 19
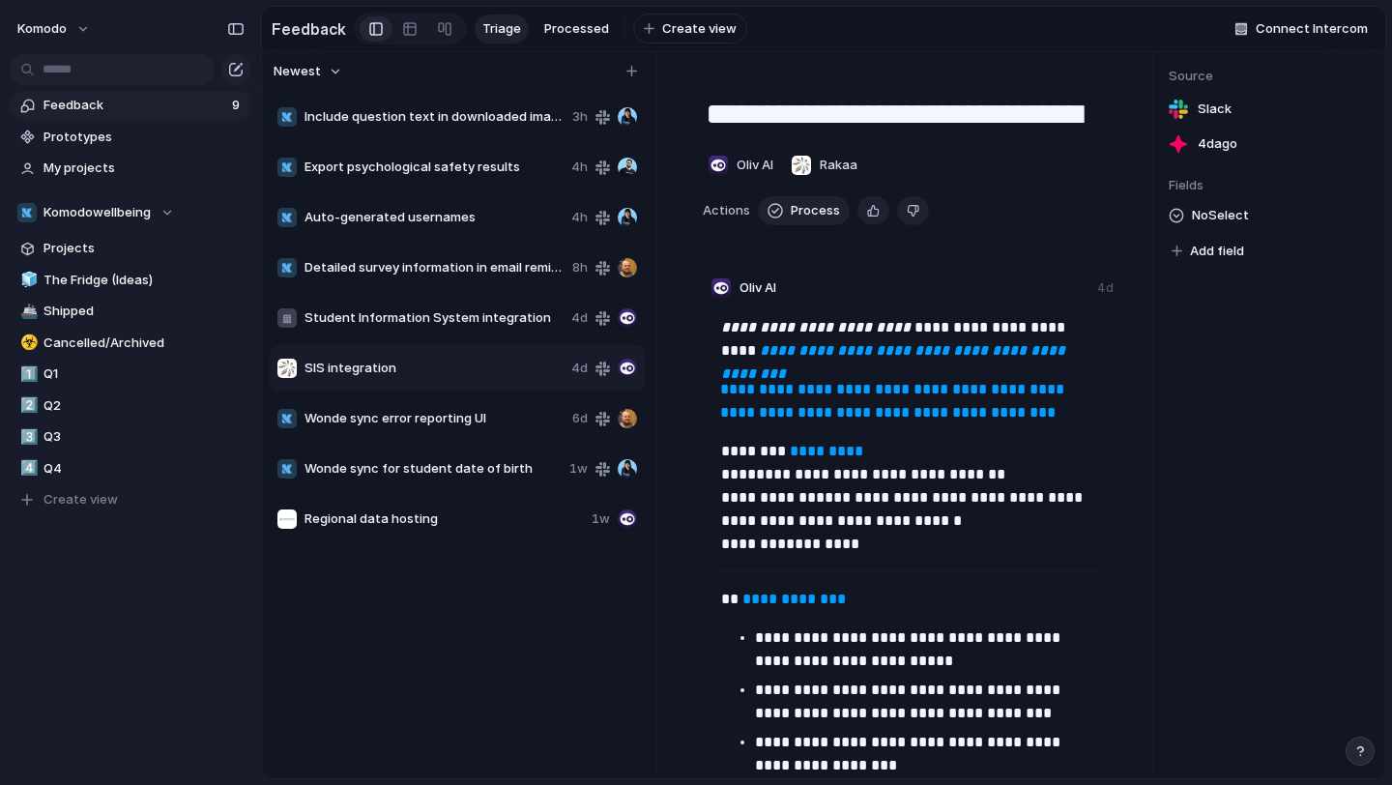
click at [511, 432] on div "Wonde sync error reporting UI 6d" at bounding box center [457, 418] width 375 height 46
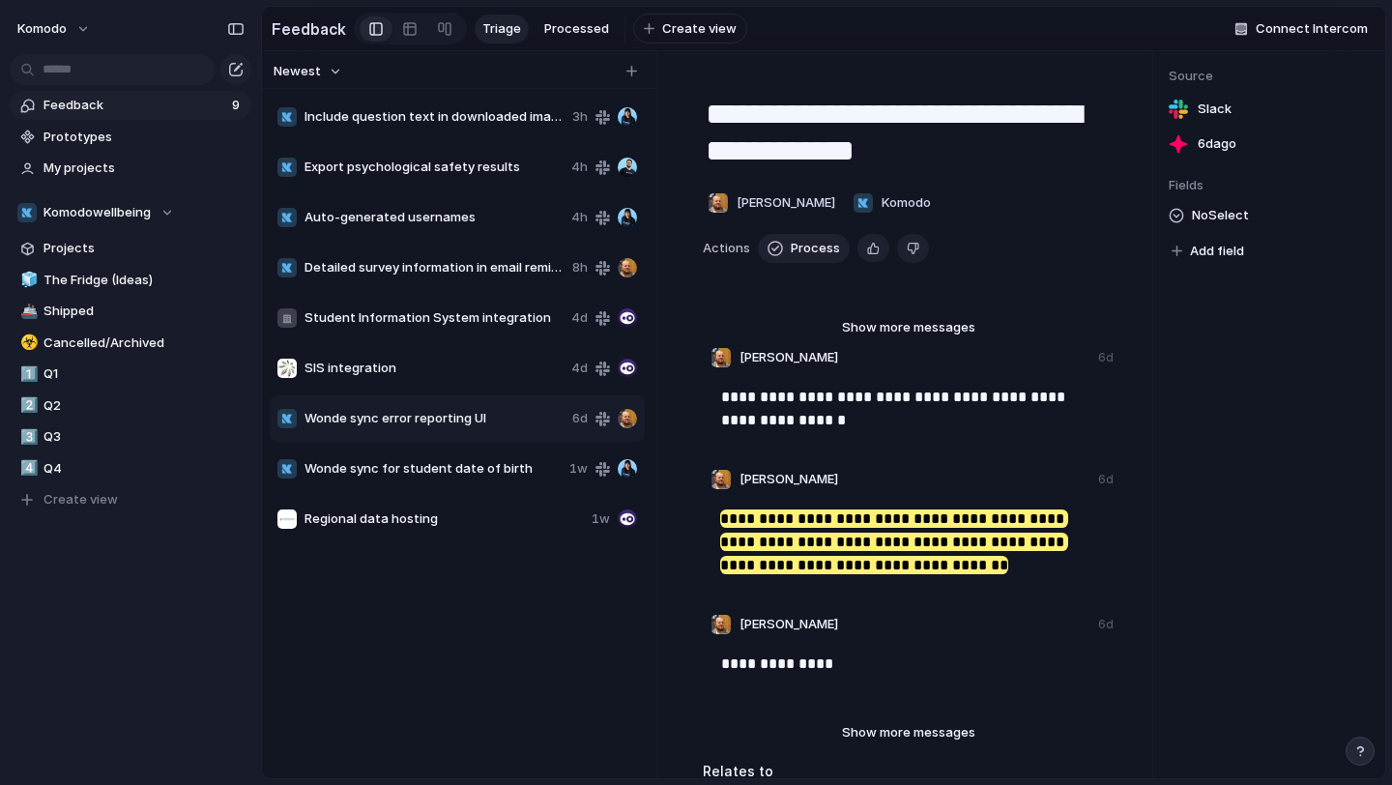
click at [505, 466] on span "Wonde sync for student date of birth" at bounding box center [433, 468] width 257 height 19
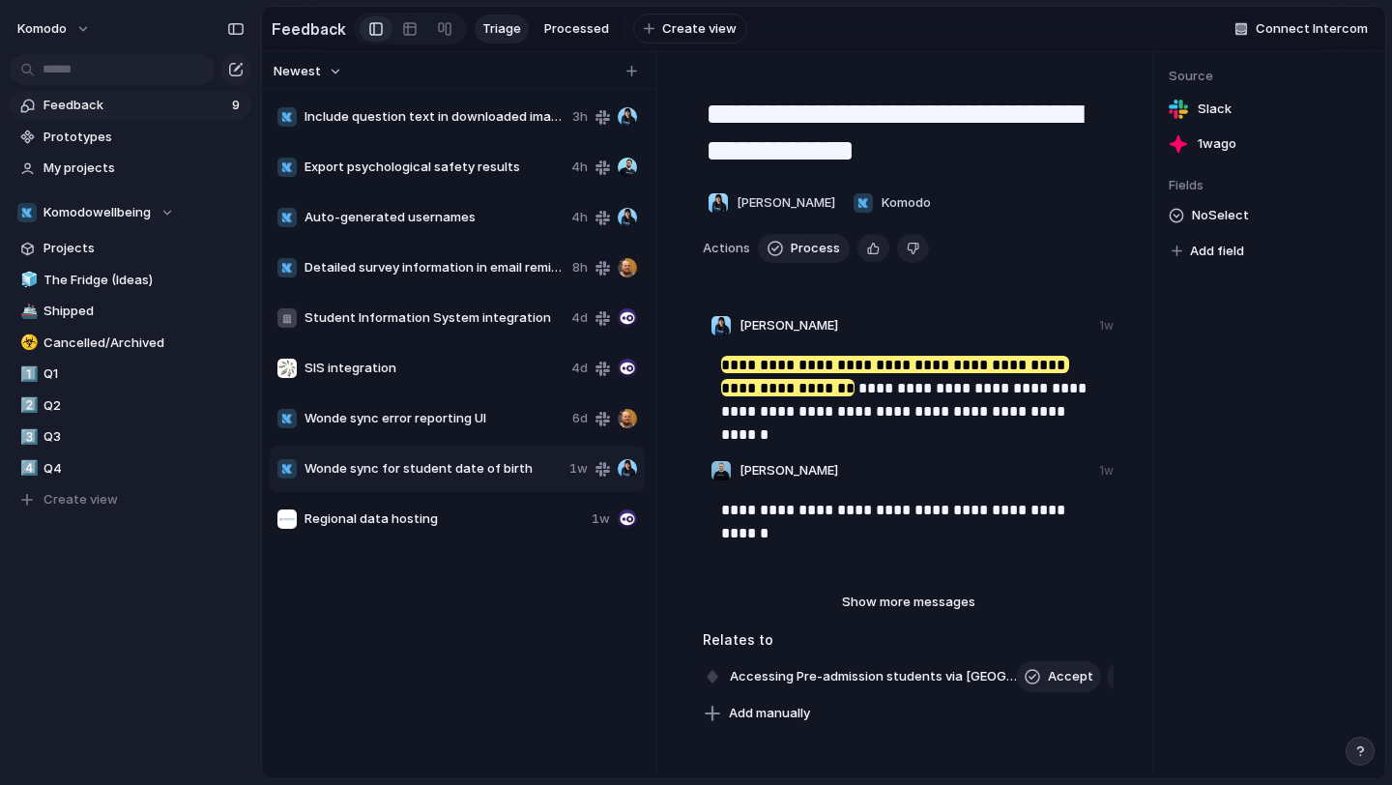
click at [496, 190] on div "Include question text in downloaded images 3h Export psychological safety resul…" at bounding box center [459, 318] width 379 height 452
click at [457, 459] on span "Wonde sync for student date of birth" at bounding box center [433, 468] width 257 height 19
click at [509, 526] on span "Delete" at bounding box center [529, 528] width 41 height 19
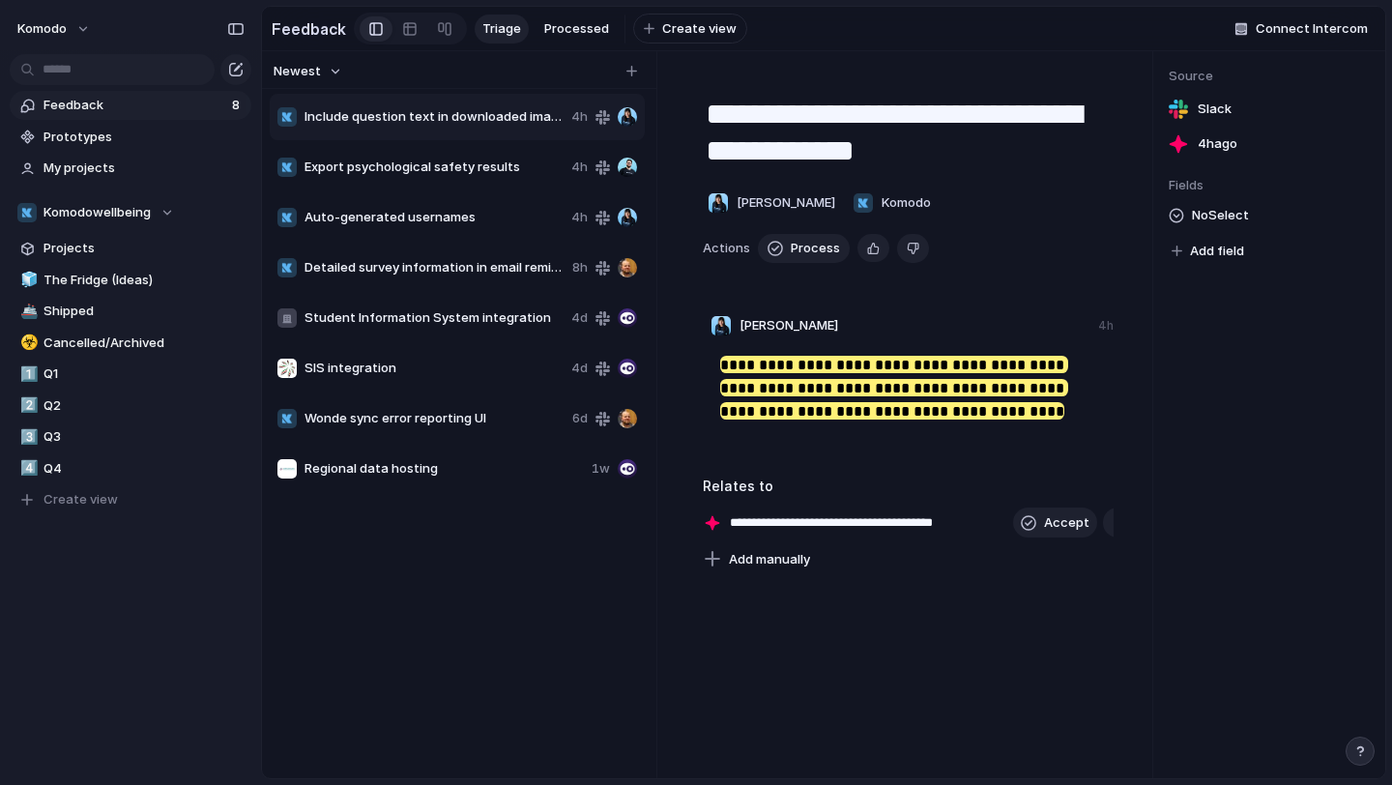
click at [440, 471] on span "Regional data hosting" at bounding box center [444, 468] width 279 height 19
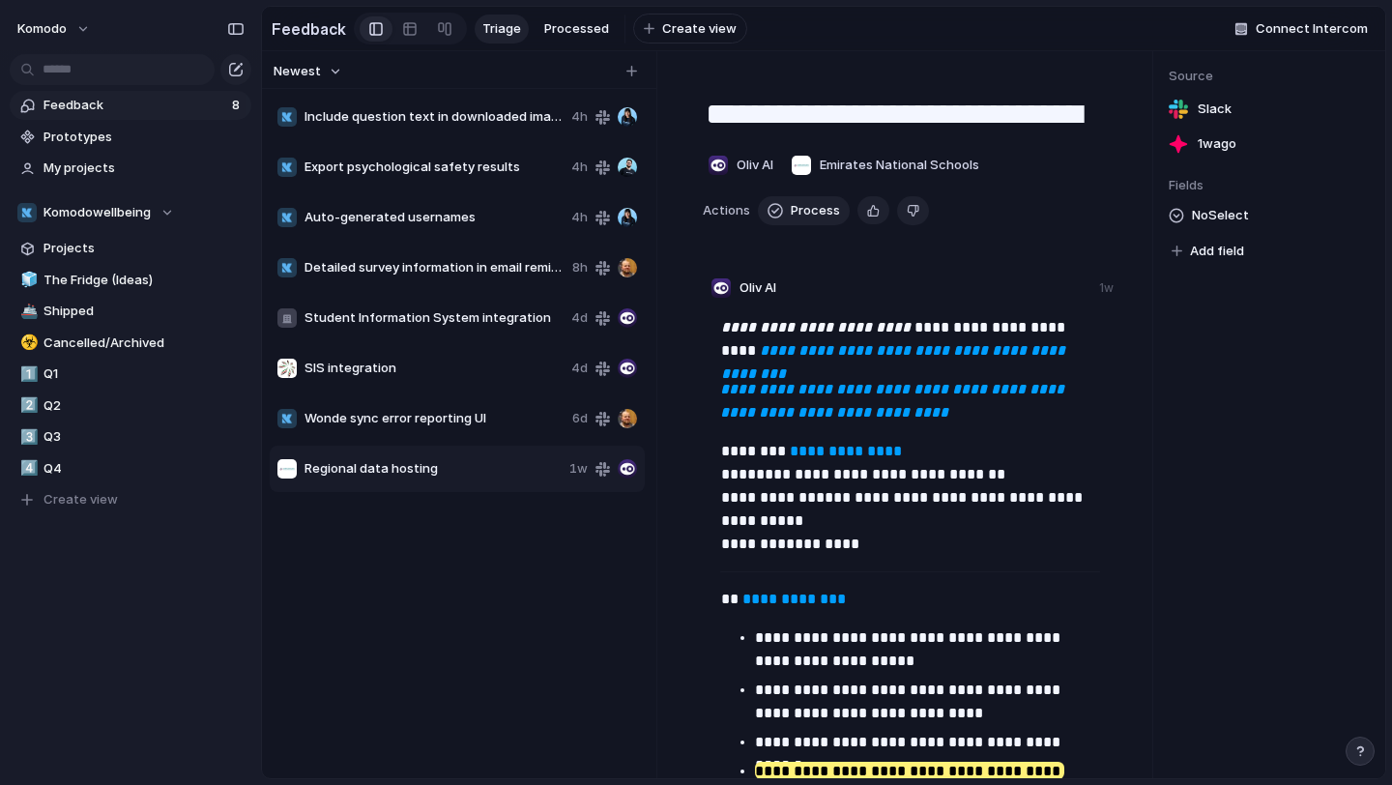
click at [473, 413] on span "Wonde sync error reporting UI" at bounding box center [435, 418] width 260 height 19
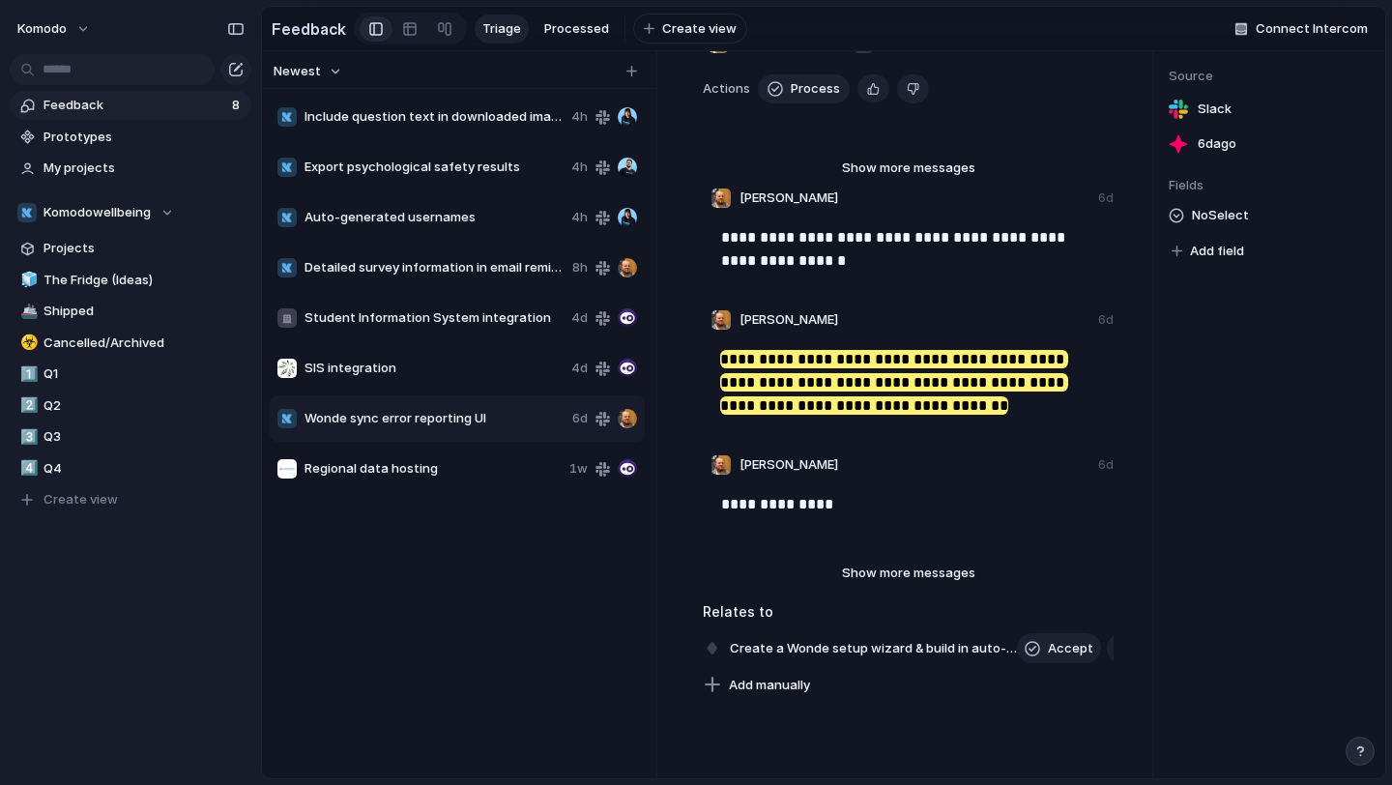
scroll to position [198, 0]
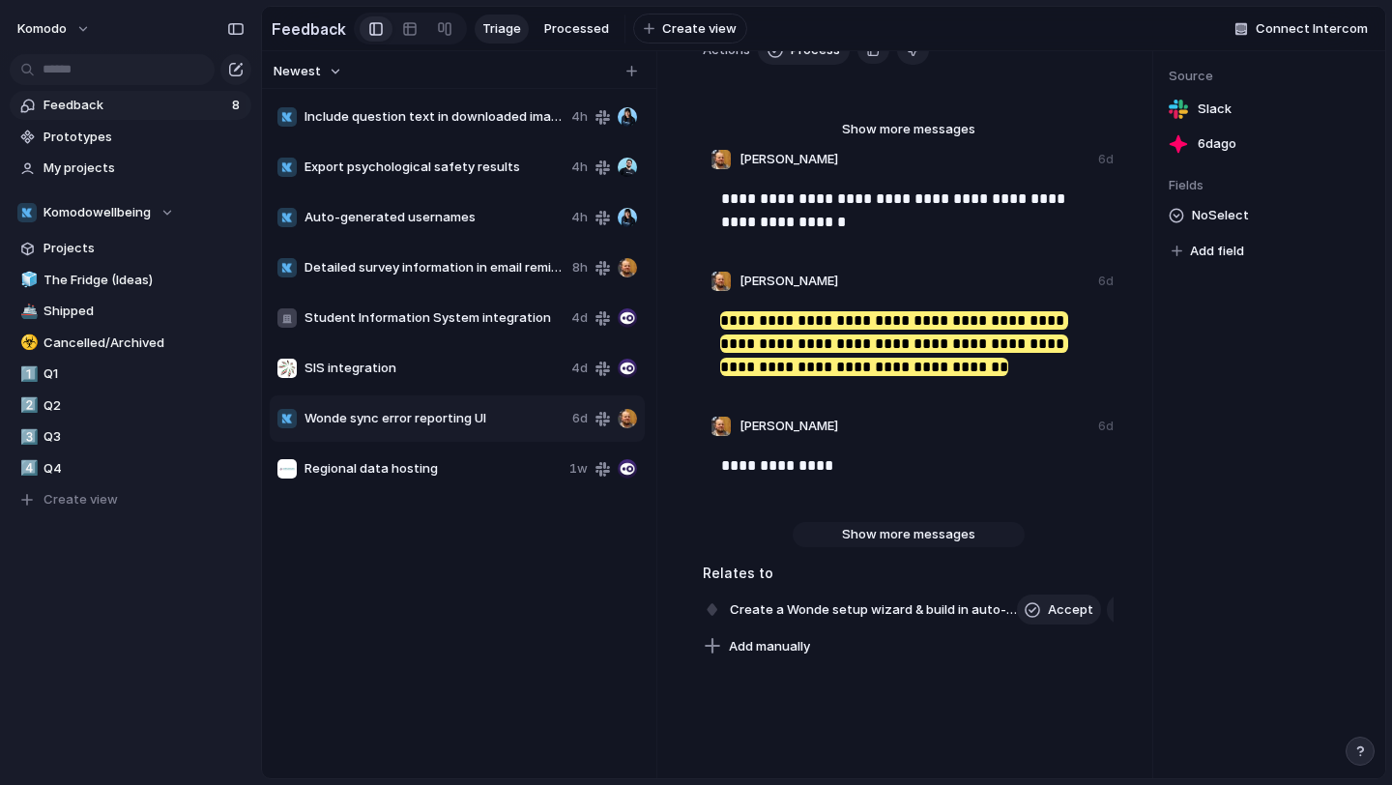
click at [894, 530] on span "Show more messages" at bounding box center [908, 534] width 133 height 19
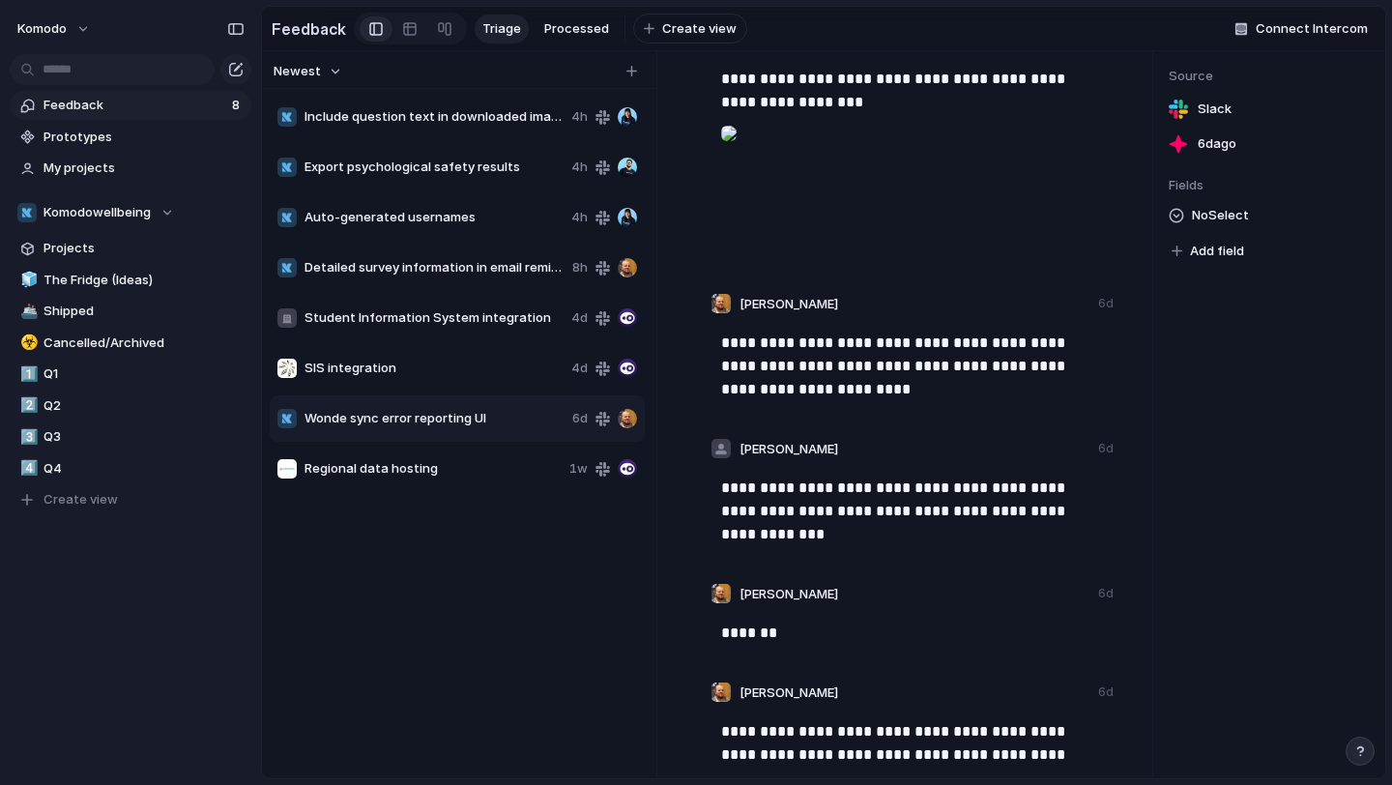
scroll to position [875, 0]
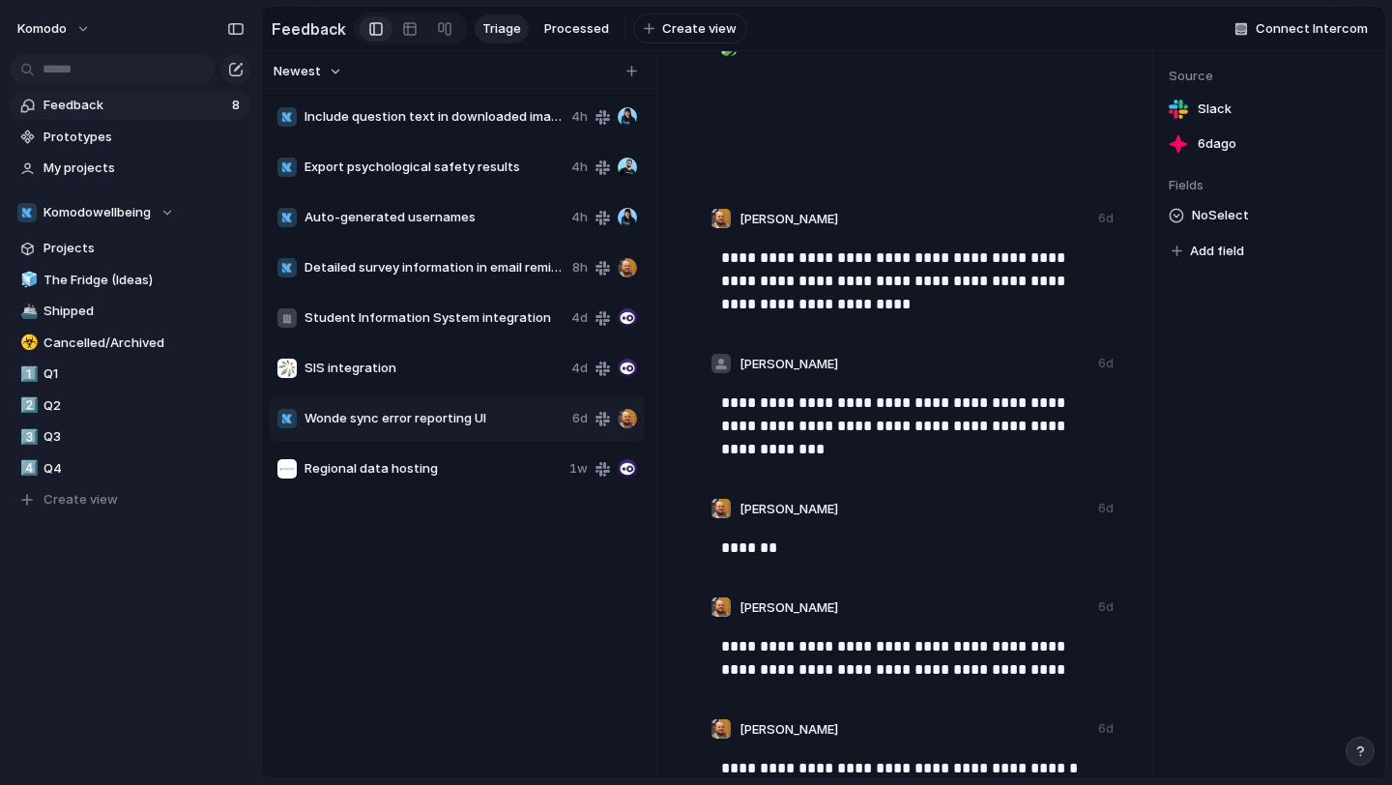
click at [428, 416] on span "Wonde sync error reporting UI" at bounding box center [435, 418] width 260 height 19
click at [410, 412] on div "Copy link Delete" at bounding box center [696, 392] width 1392 height 785
click at [393, 569] on div "Copy link Delete" at bounding box center [696, 392] width 1392 height 785
click at [383, 560] on div "Copy link Delete" at bounding box center [696, 392] width 1392 height 785
click at [418, 426] on span "Wonde sync error reporting UI" at bounding box center [435, 418] width 260 height 19
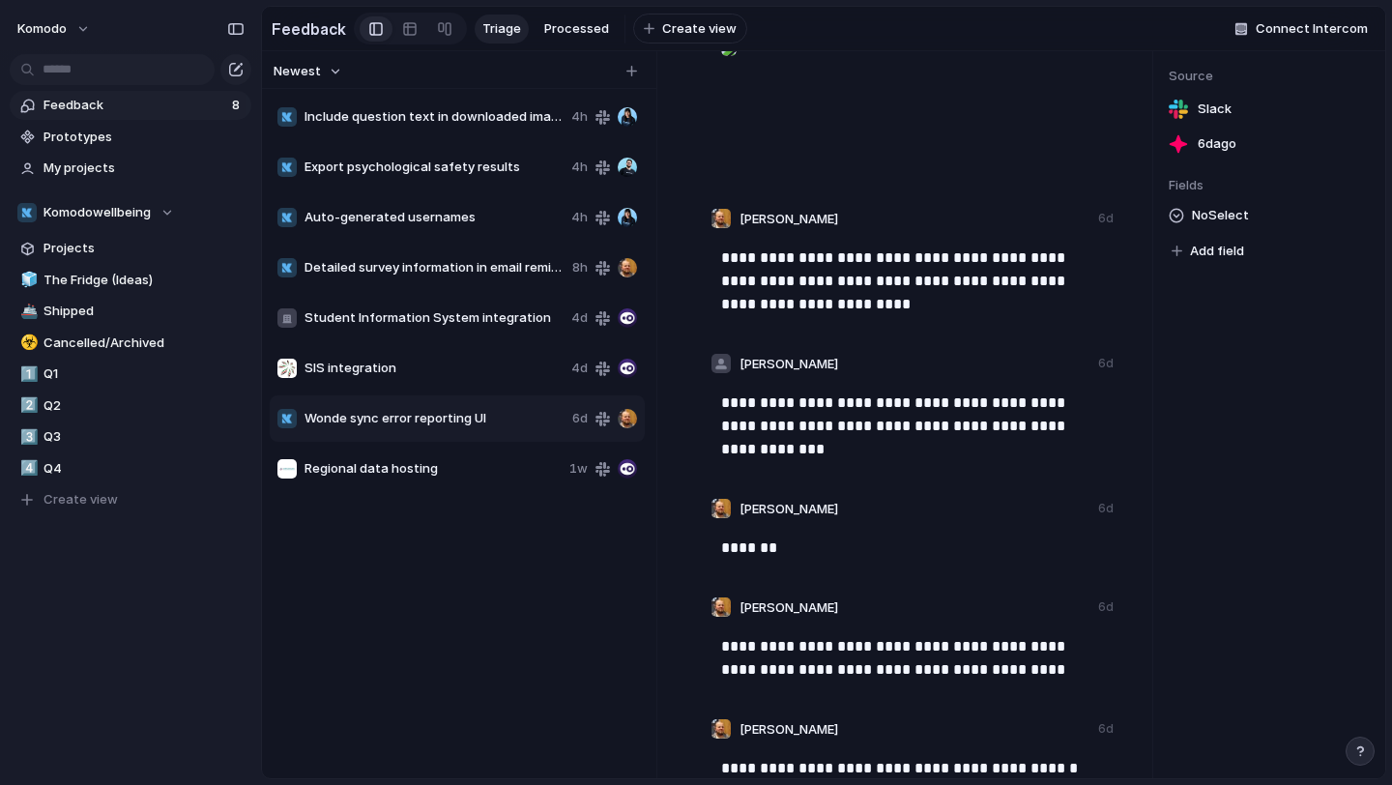
click at [418, 426] on span "Wonde sync error reporting UI" at bounding box center [435, 418] width 260 height 19
click at [404, 423] on div "Copy link Delete" at bounding box center [696, 392] width 1392 height 785
click at [405, 417] on span "Wonde sync error reporting UI" at bounding box center [435, 418] width 260 height 19
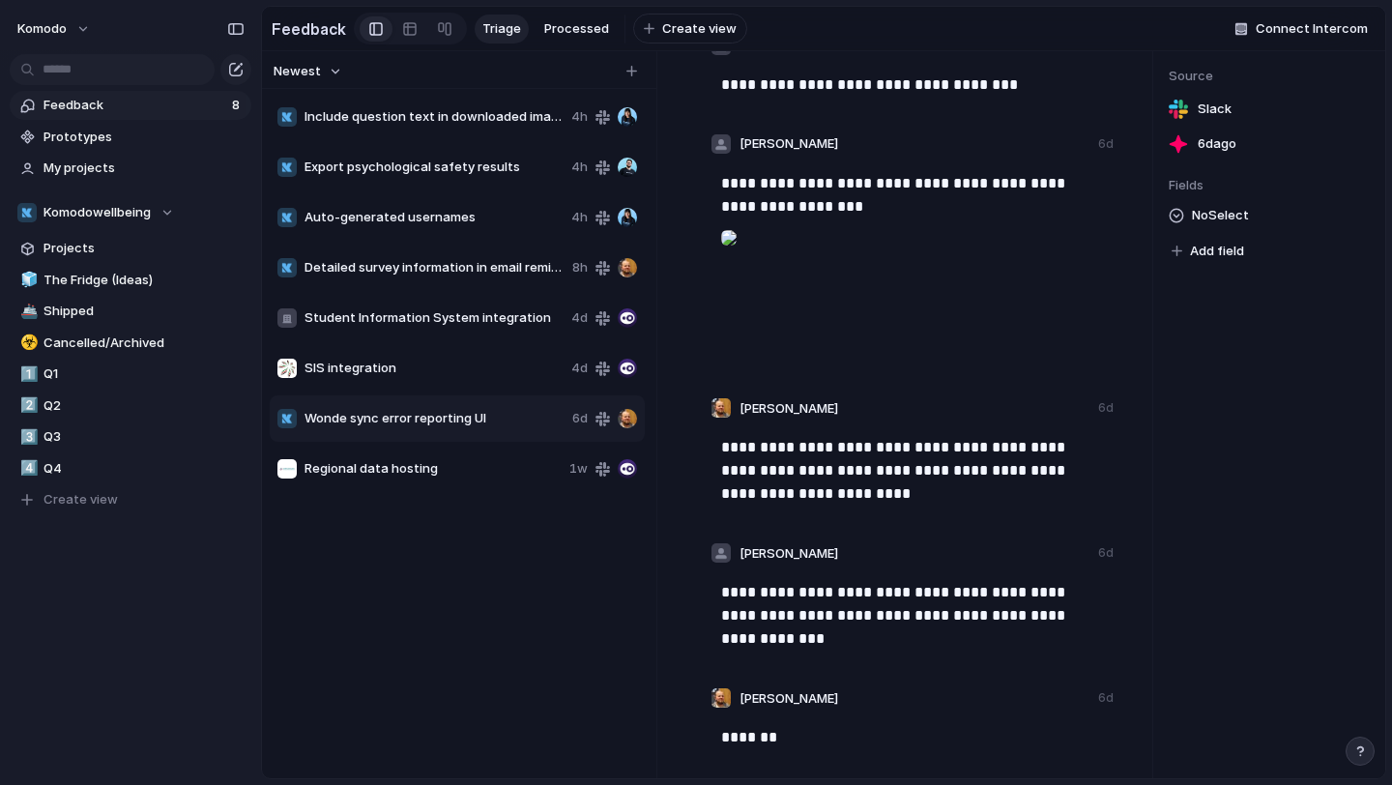
scroll to position [687, 0]
click at [449, 623] on div "Include question text in downloaded images 4h Export psychological safety resul…" at bounding box center [459, 433] width 379 height 682
click at [363, 429] on div "Wonde sync error reporting UI 6d" at bounding box center [457, 418] width 375 height 46
click at [330, 567] on div "Copy link Delete" at bounding box center [696, 392] width 1392 height 785
click at [384, 421] on span "Wonde sync error reporting UI" at bounding box center [435, 418] width 260 height 19
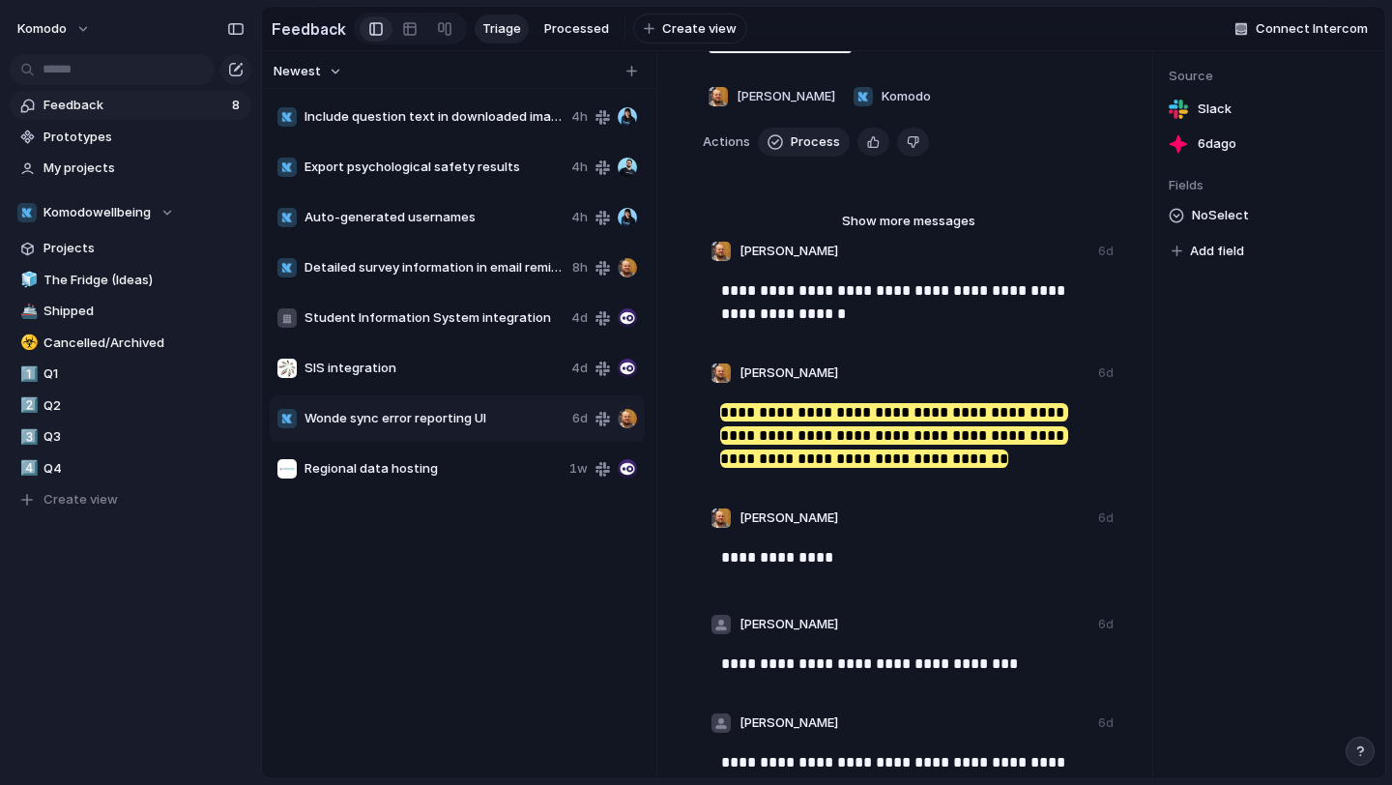
scroll to position [0, 0]
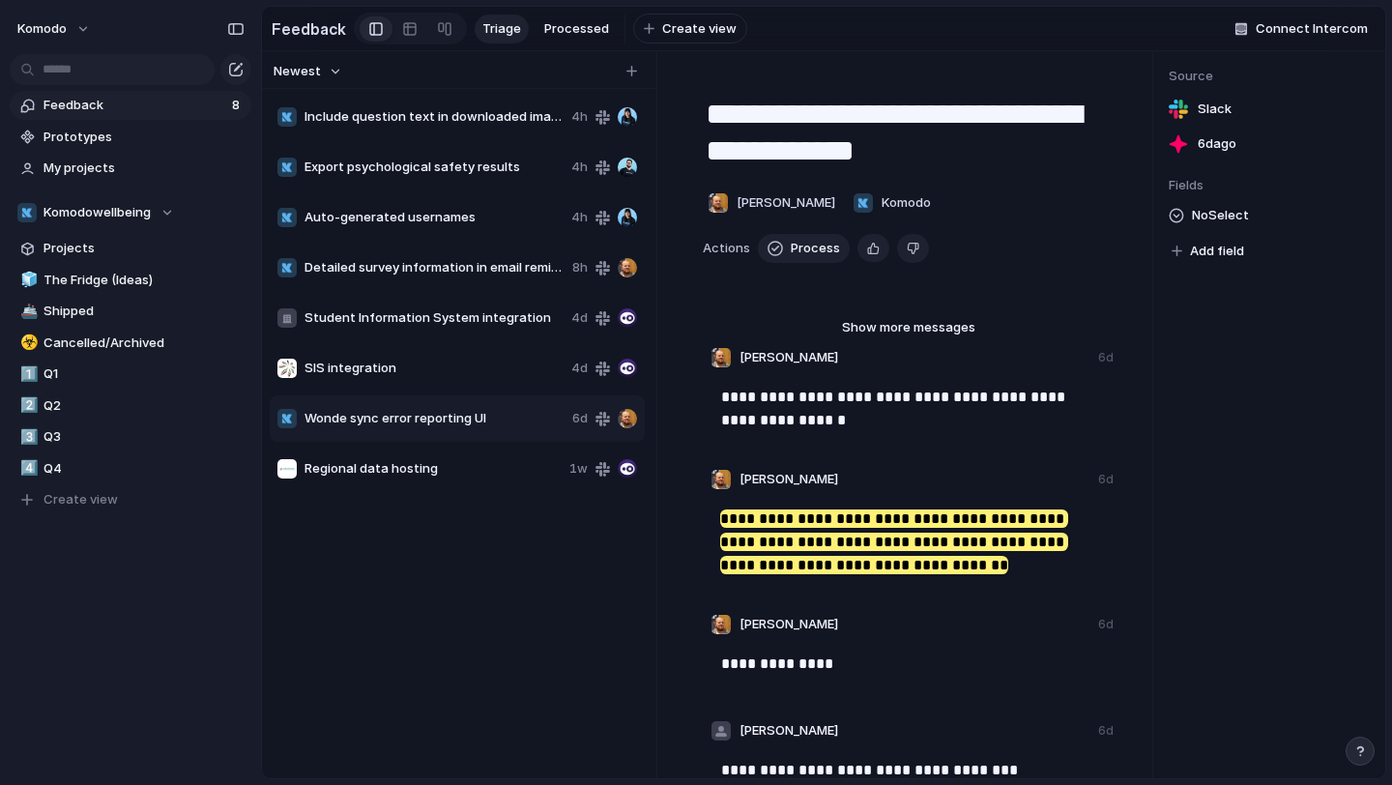
click at [316, 717] on div "Include question text in downloaded images 4h Export psychological safety resul…" at bounding box center [459, 433] width 379 height 682
click at [439, 419] on span "Wonde sync error reporting UI" at bounding box center [435, 418] width 260 height 19
click at [509, 481] on span "Delete" at bounding box center [492, 477] width 41 height 19
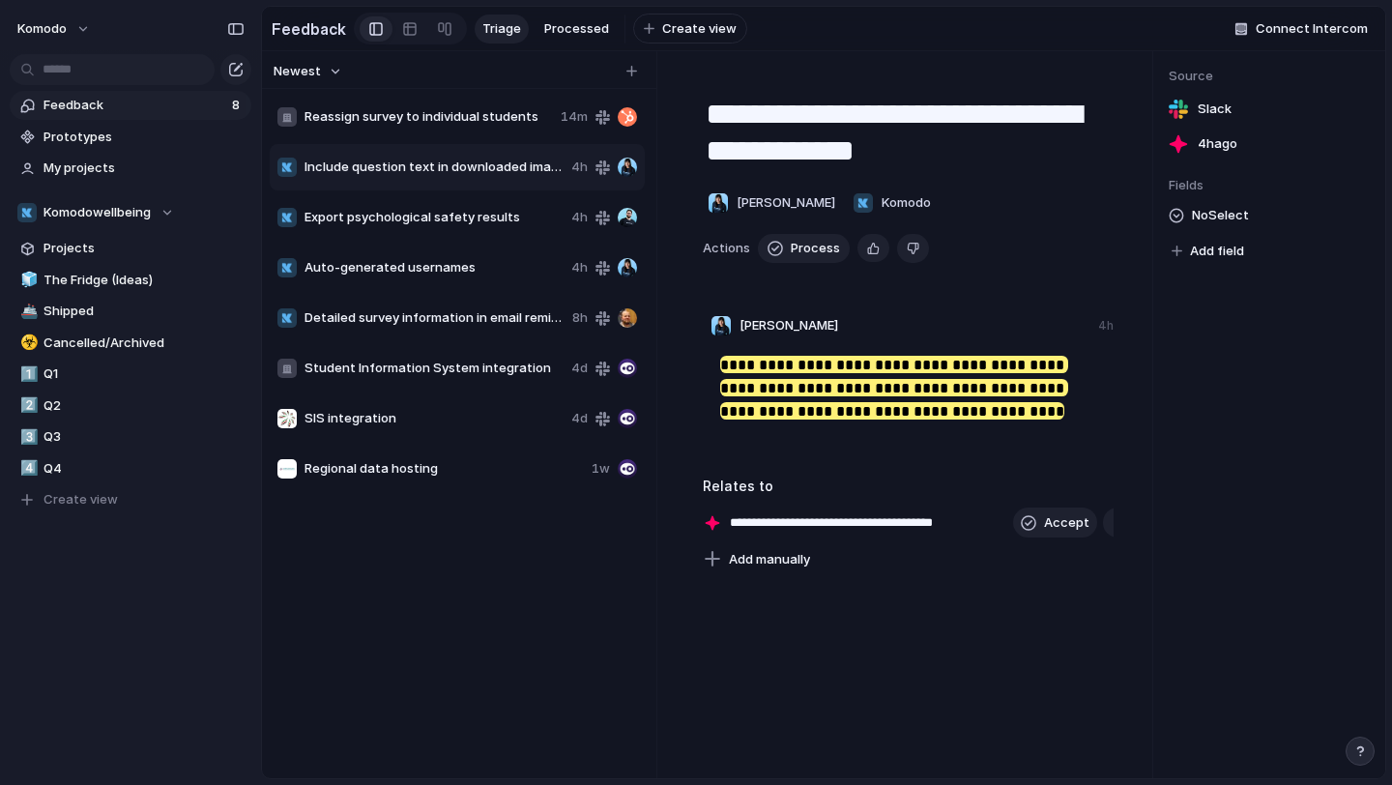
click at [463, 118] on span "Reassign survey to individual students" at bounding box center [429, 116] width 248 height 19
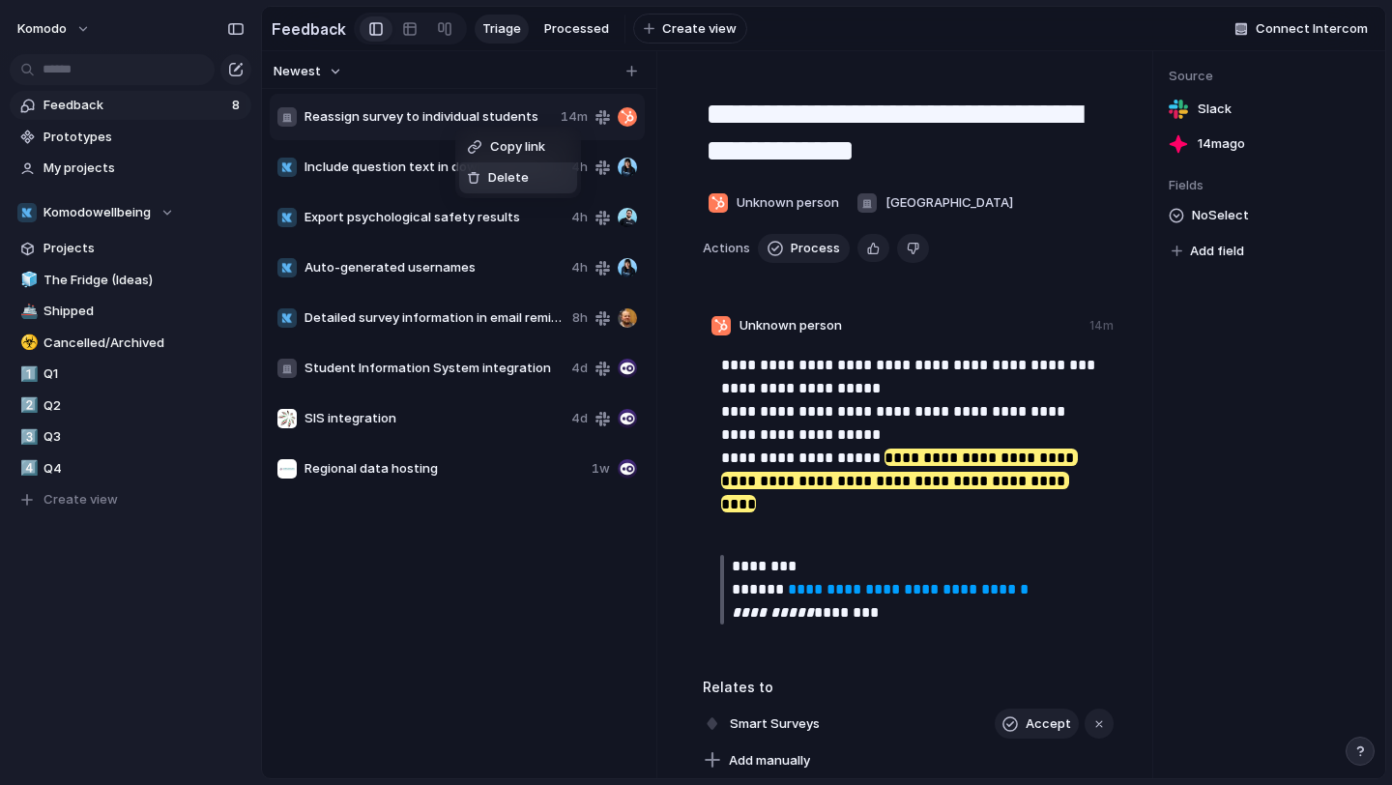
click at [496, 177] on span "Delete" at bounding box center [508, 177] width 41 height 19
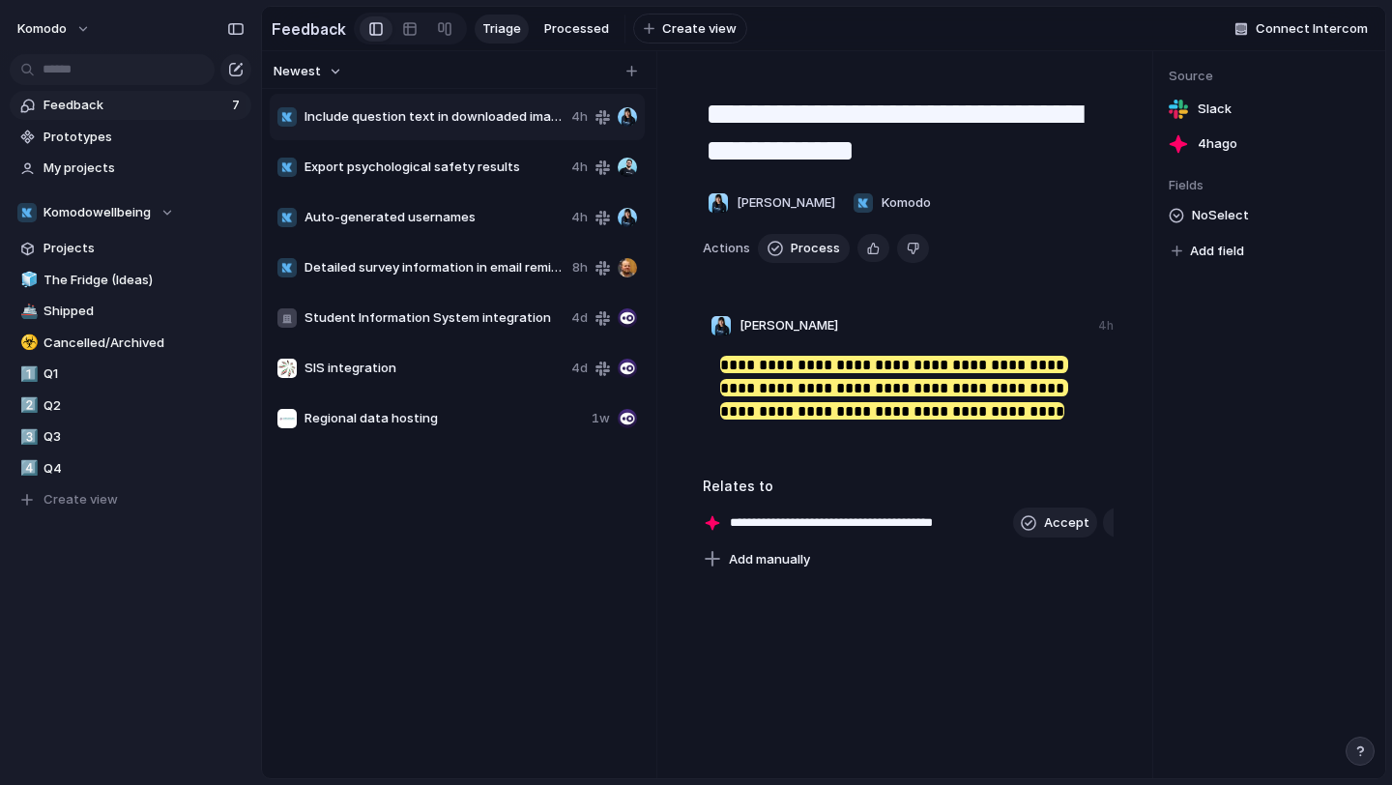
click at [452, 165] on span "Export psychological safety results" at bounding box center [434, 167] width 259 height 19
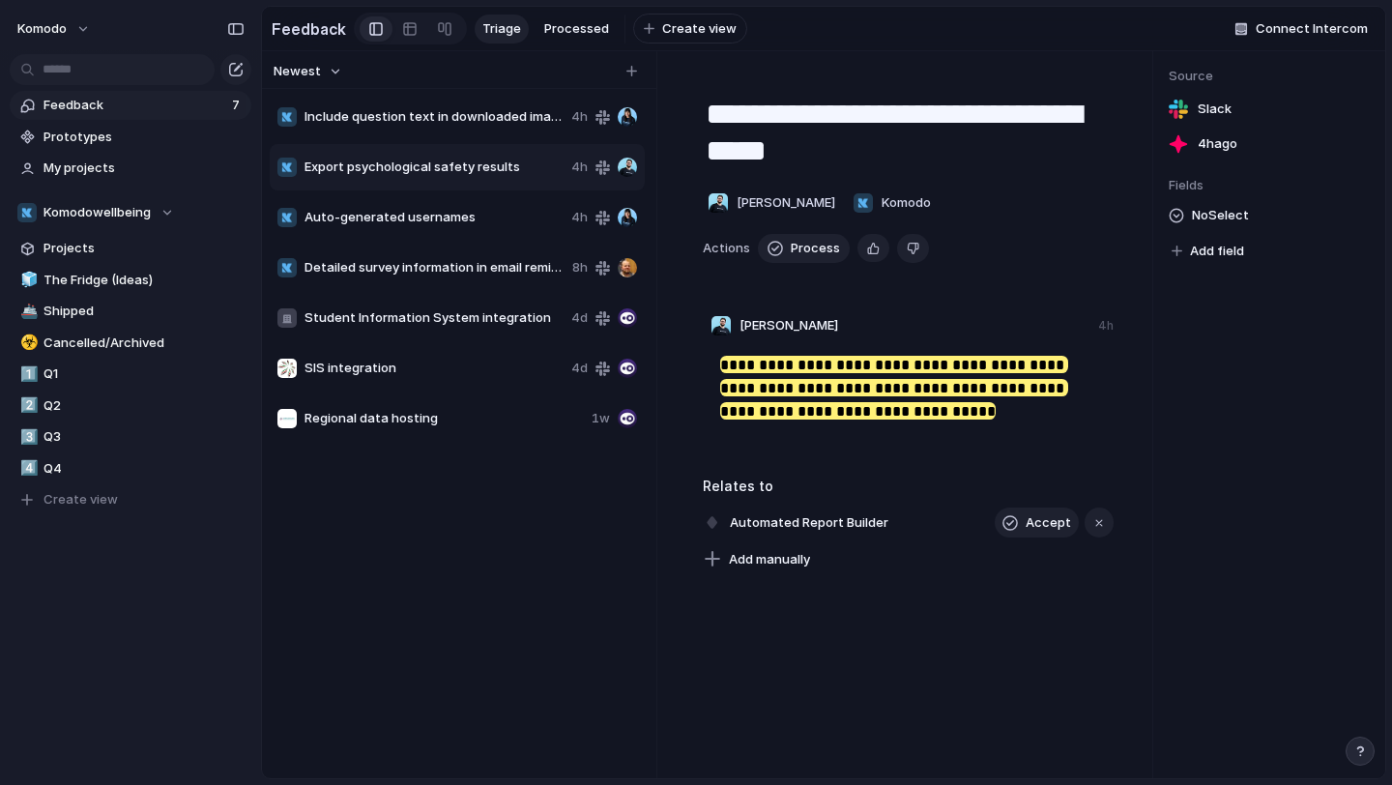
click at [470, 124] on span "Include question text in downloaded images" at bounding box center [434, 116] width 259 height 19
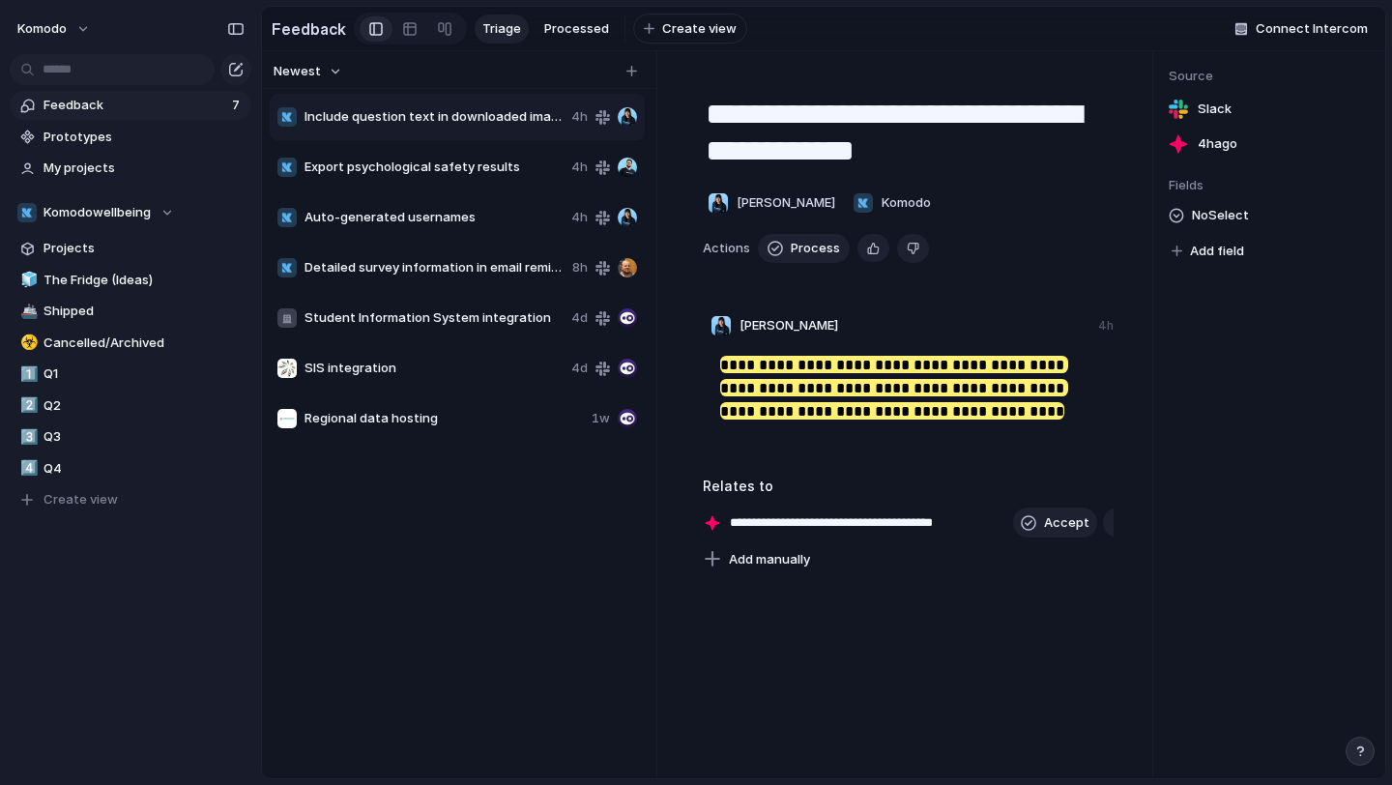
click at [443, 209] on span "Auto-generated usernames" at bounding box center [434, 217] width 259 height 19
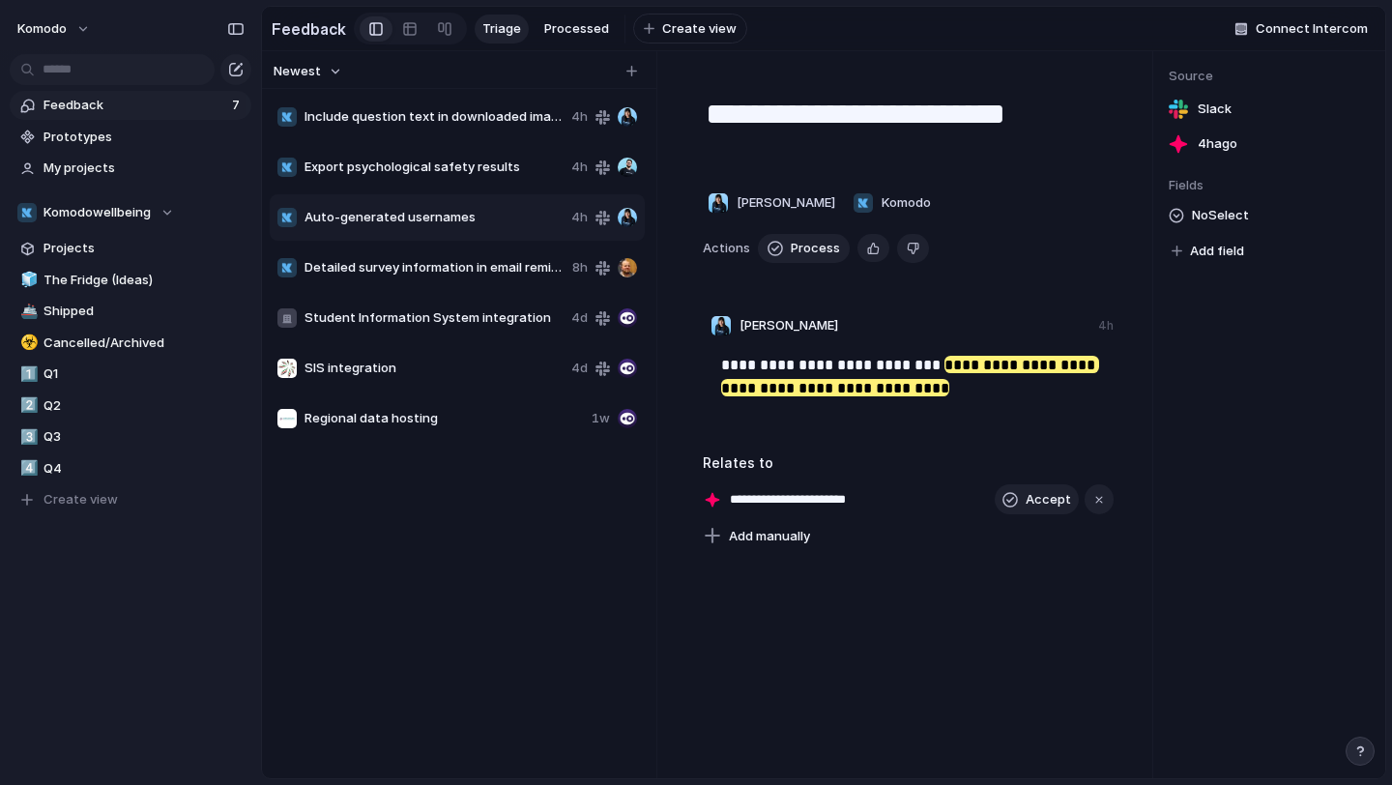
click at [448, 275] on span "Detailed survey information in email reminders" at bounding box center [435, 267] width 260 height 19
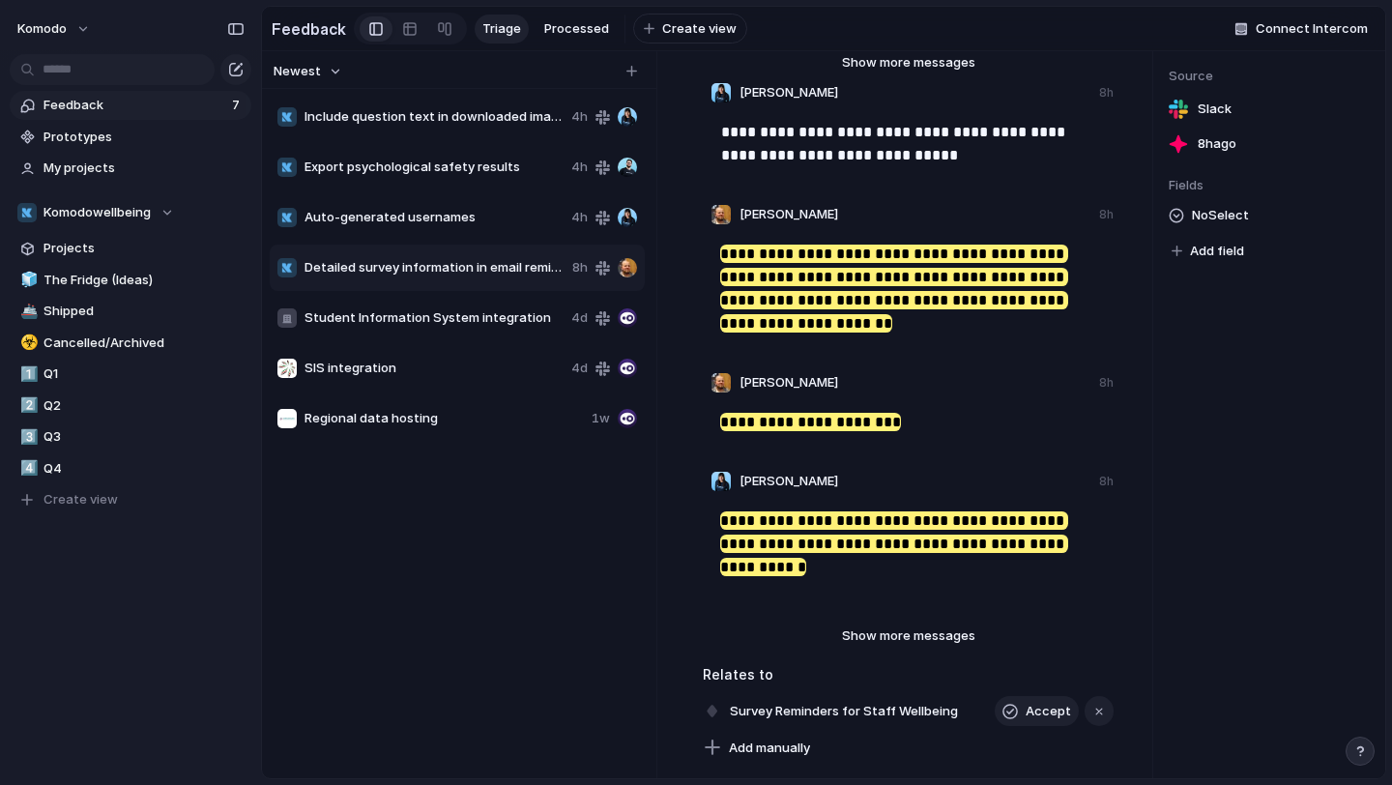
scroll to position [513, 0]
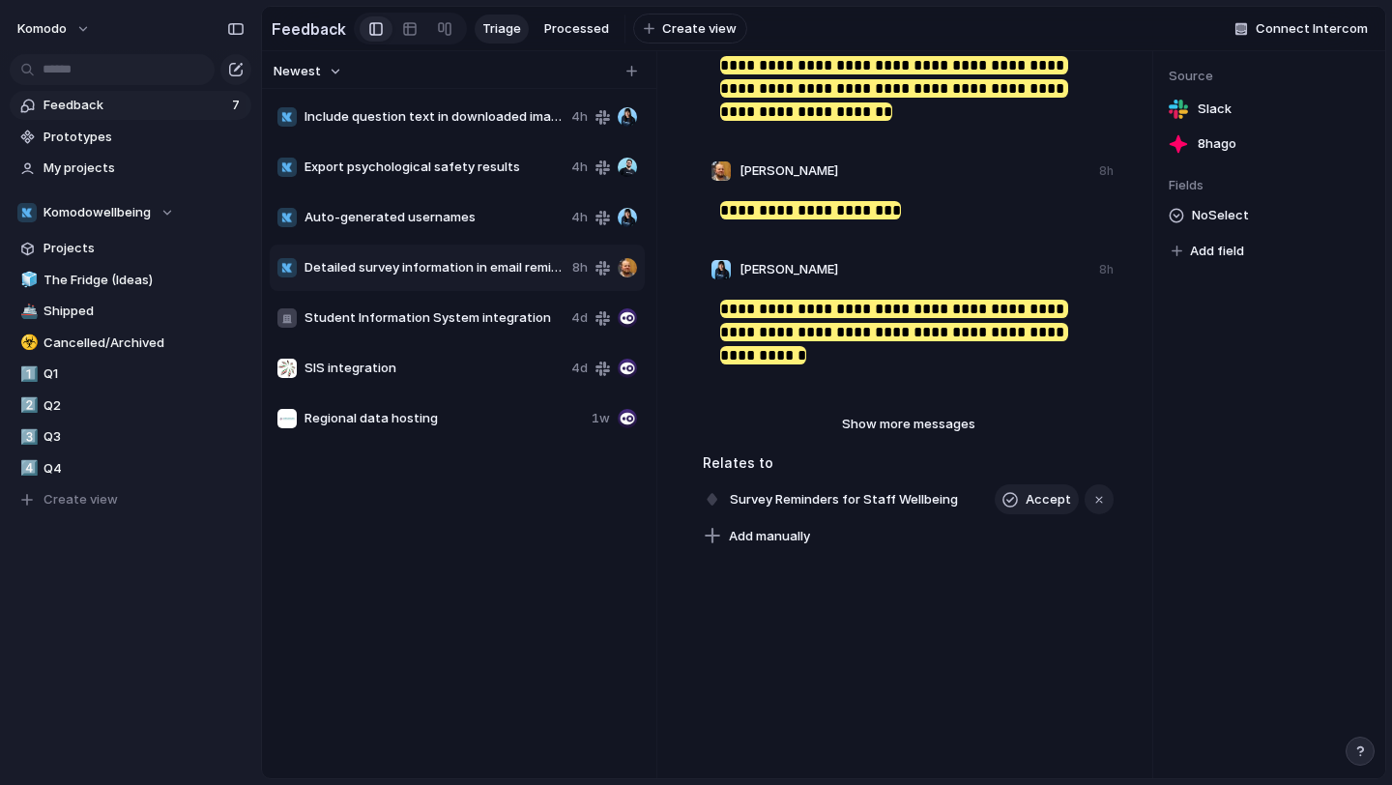
click at [437, 271] on span "Detailed survey information in email reminders" at bounding box center [435, 267] width 260 height 19
click at [429, 314] on span "Student Information System integration" at bounding box center [434, 317] width 259 height 19
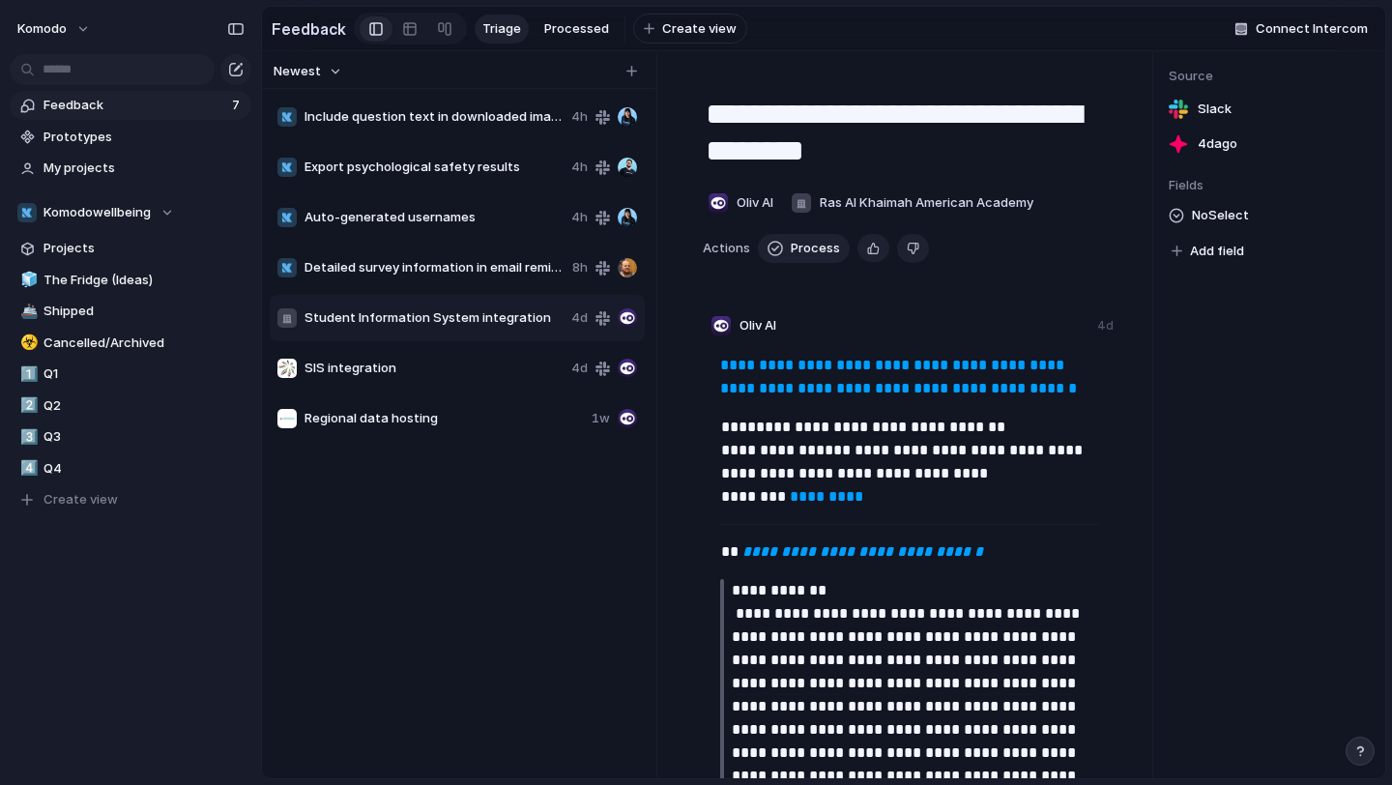
click at [403, 364] on span "SIS integration" at bounding box center [434, 368] width 259 height 19
type textarea "**********"
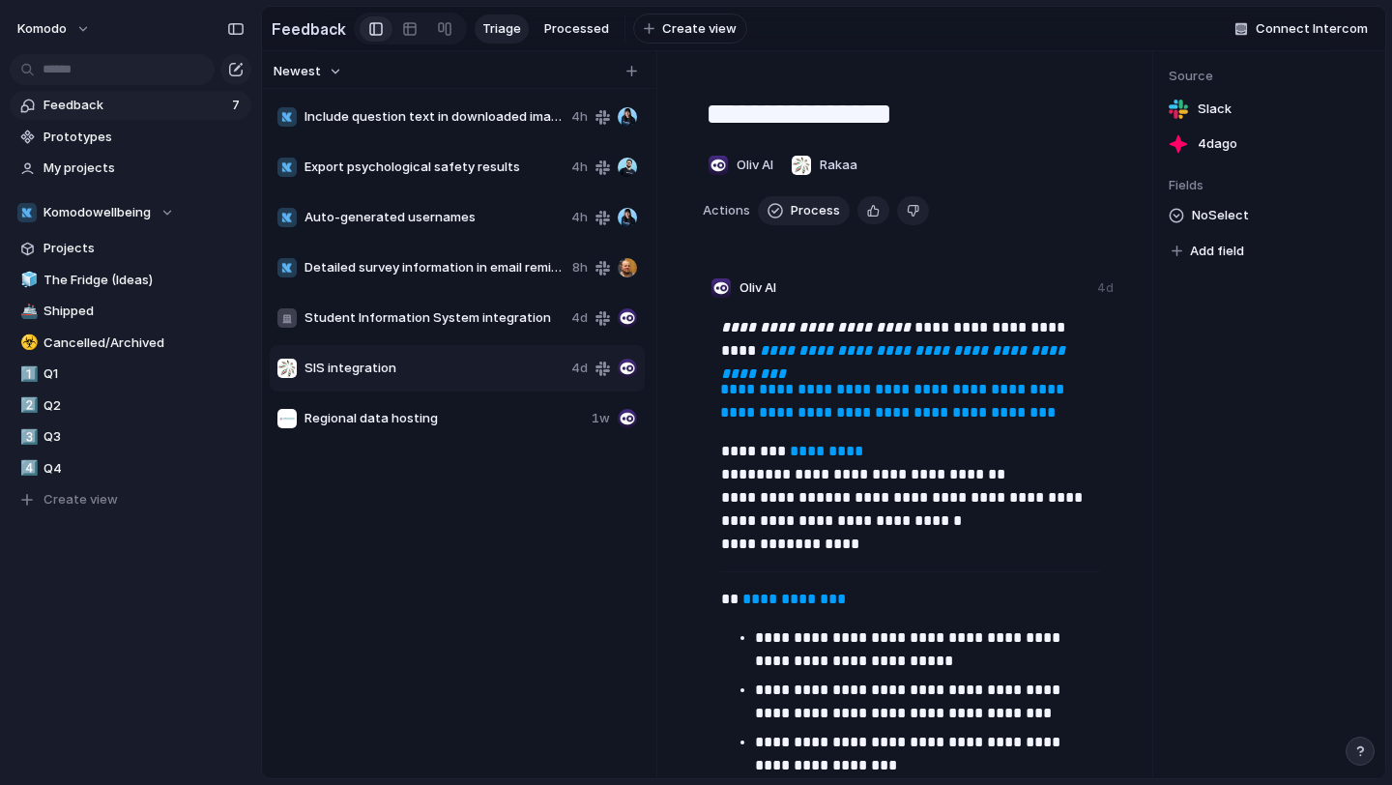
click at [394, 389] on div "SIS integration 4d" at bounding box center [457, 368] width 375 height 46
